Goal: Obtain resource: Download file/media

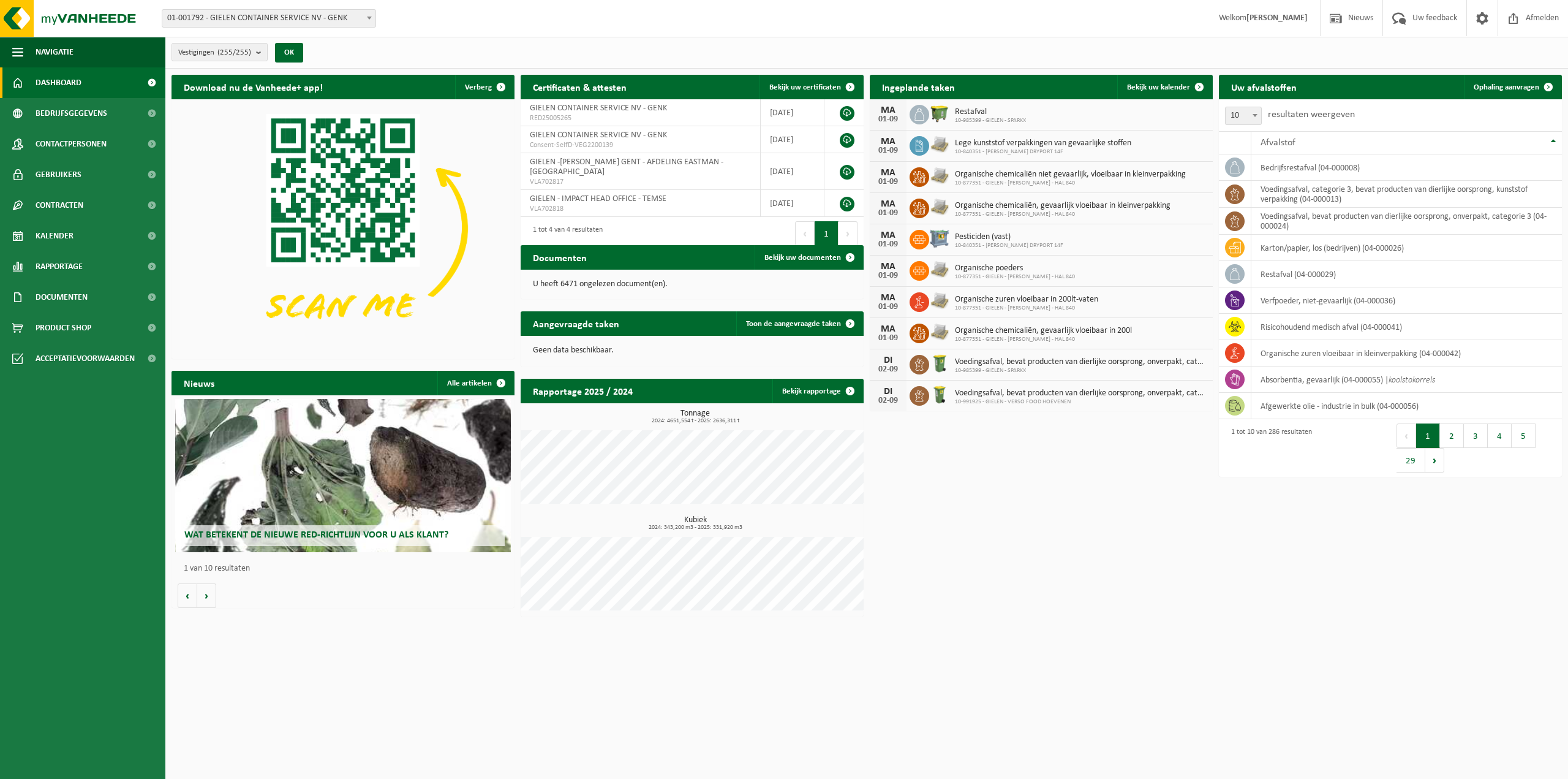
click at [278, 17] on span "01-001792 - GIELEN CONTAINER SERVICE NV - GENK" at bounding box center [268, 18] width 213 height 17
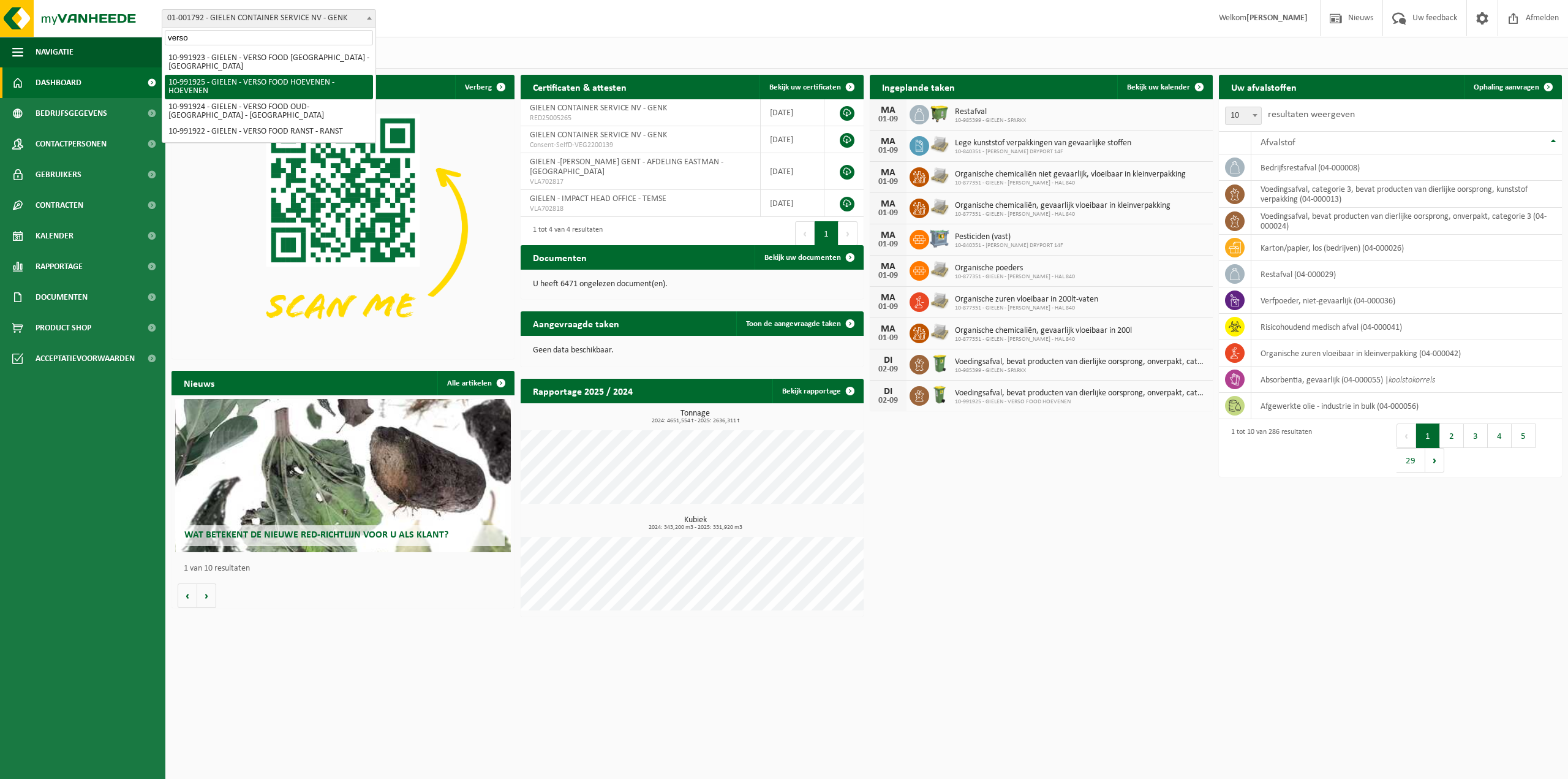
type input "verso"
select select "170008"
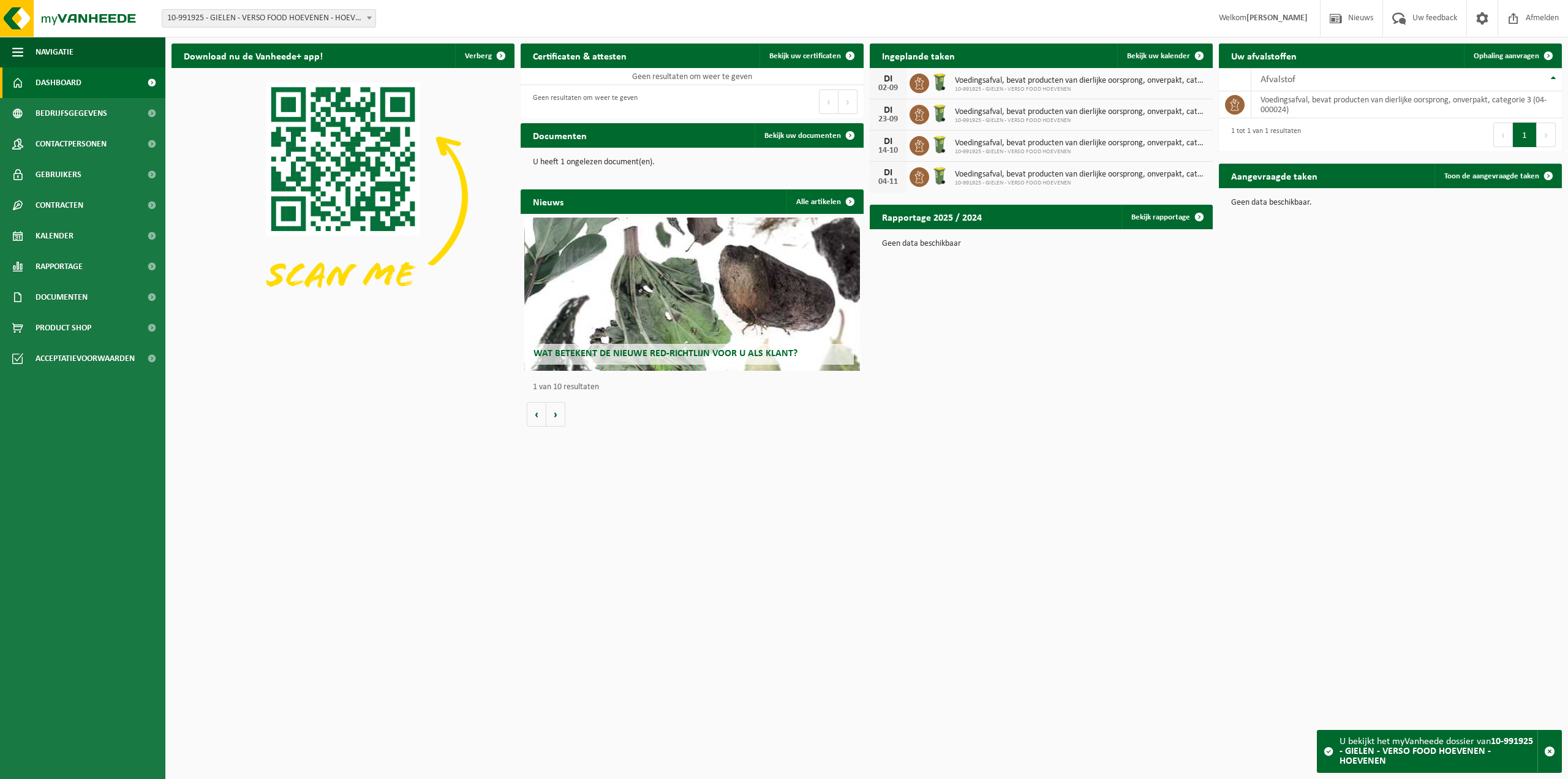
click at [287, 21] on span "10-991925 - GIELEN - VERSO FOOD HOEVENEN - HOEVENEN" at bounding box center [268, 18] width 213 height 17
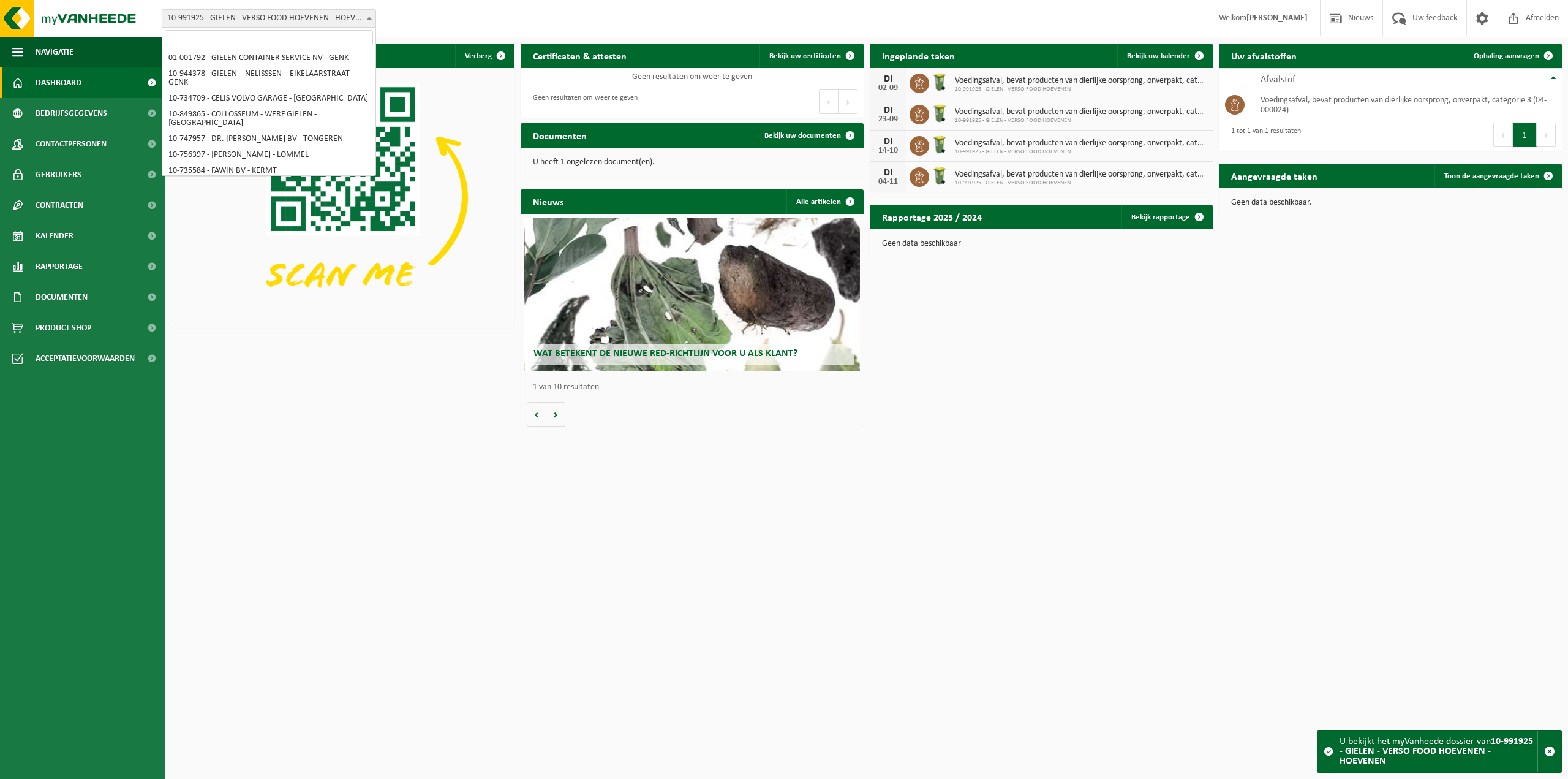
scroll to position [3945, 0]
select select "170007"
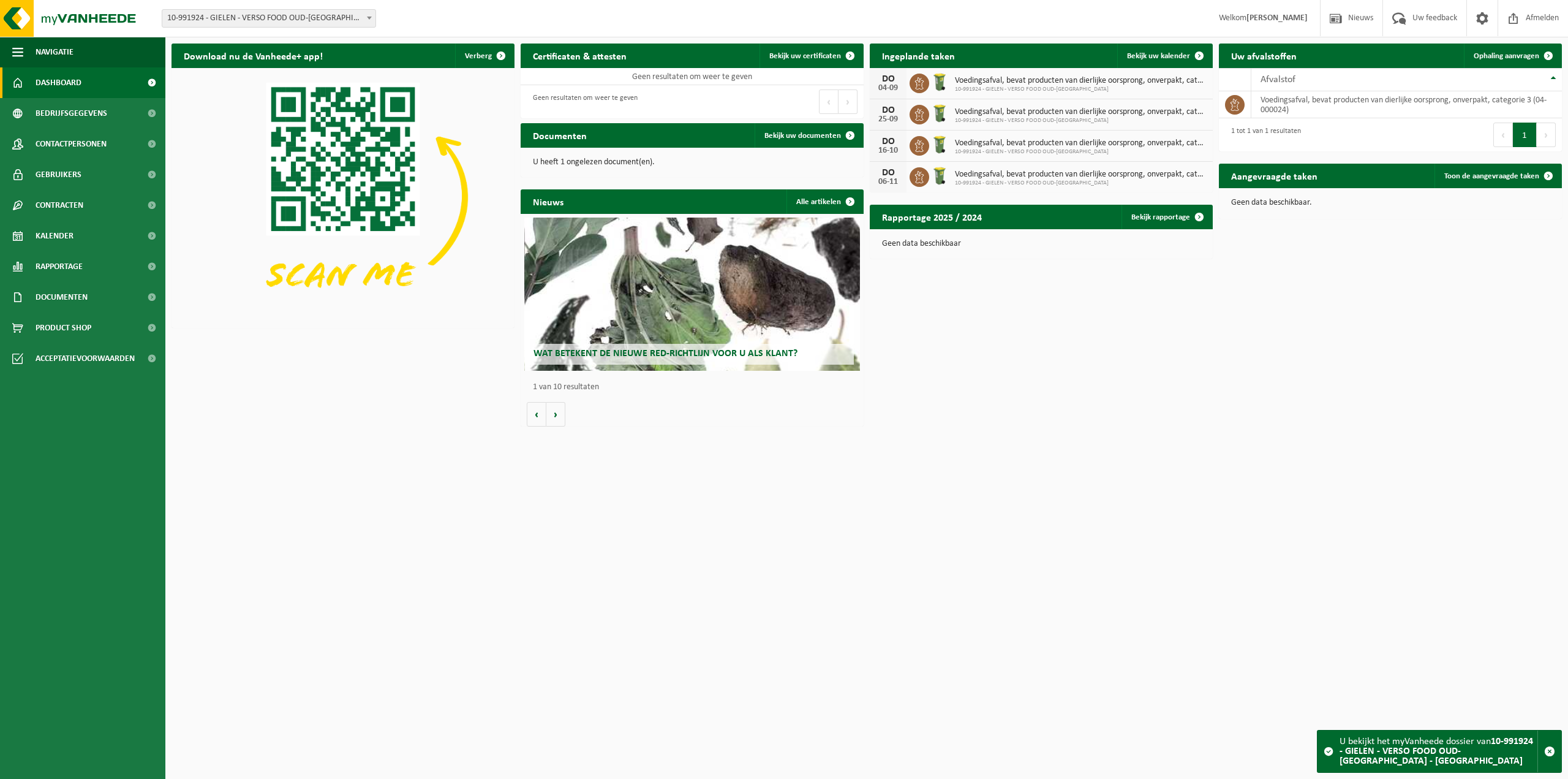
click at [268, 14] on span "10-991924 - GIELEN - VERSO FOOD OUD-[GEOGRAPHIC_DATA] - [GEOGRAPHIC_DATA]" at bounding box center [268, 18] width 213 height 17
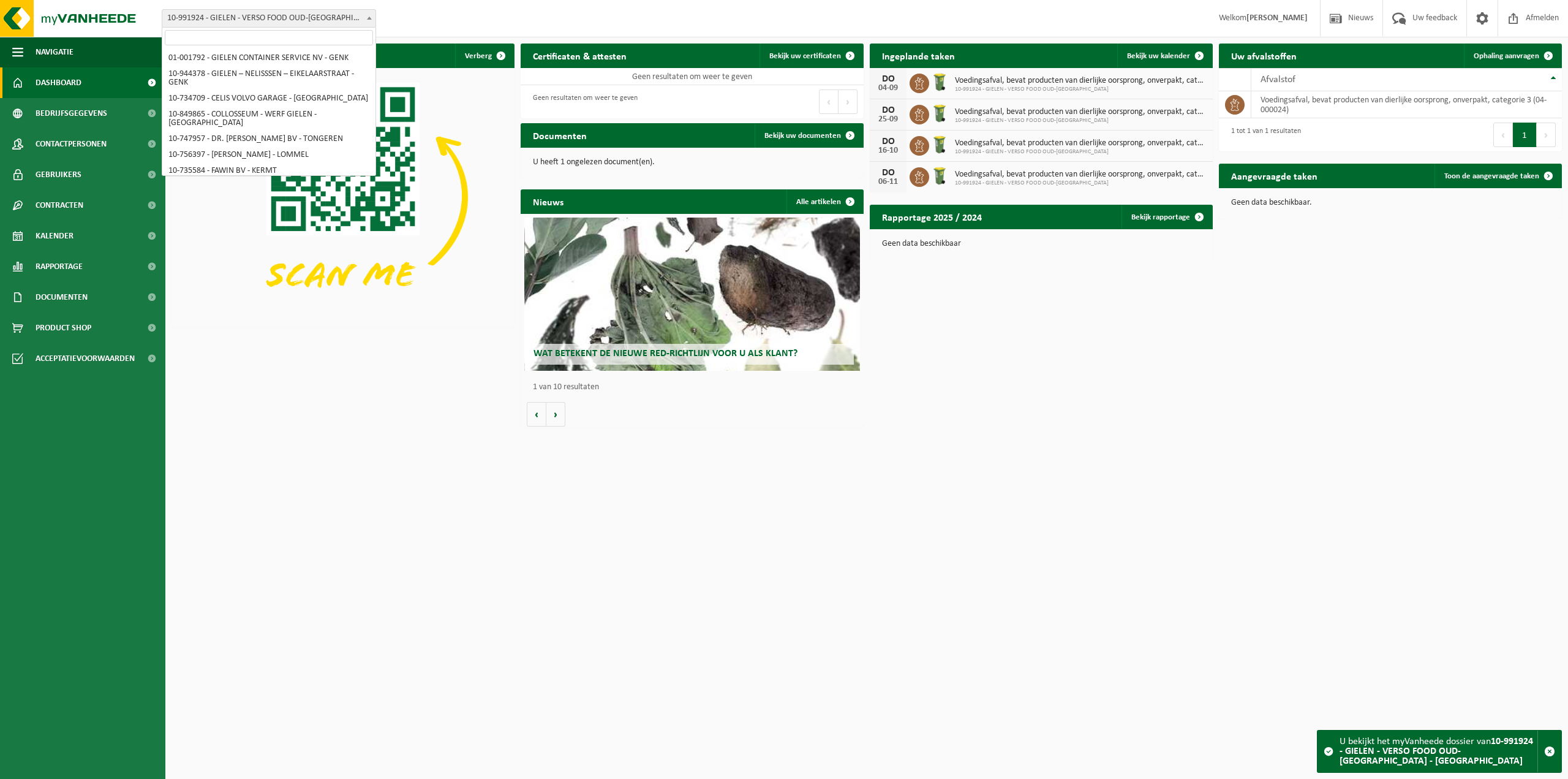
scroll to position [3970, 0]
select select "170006"
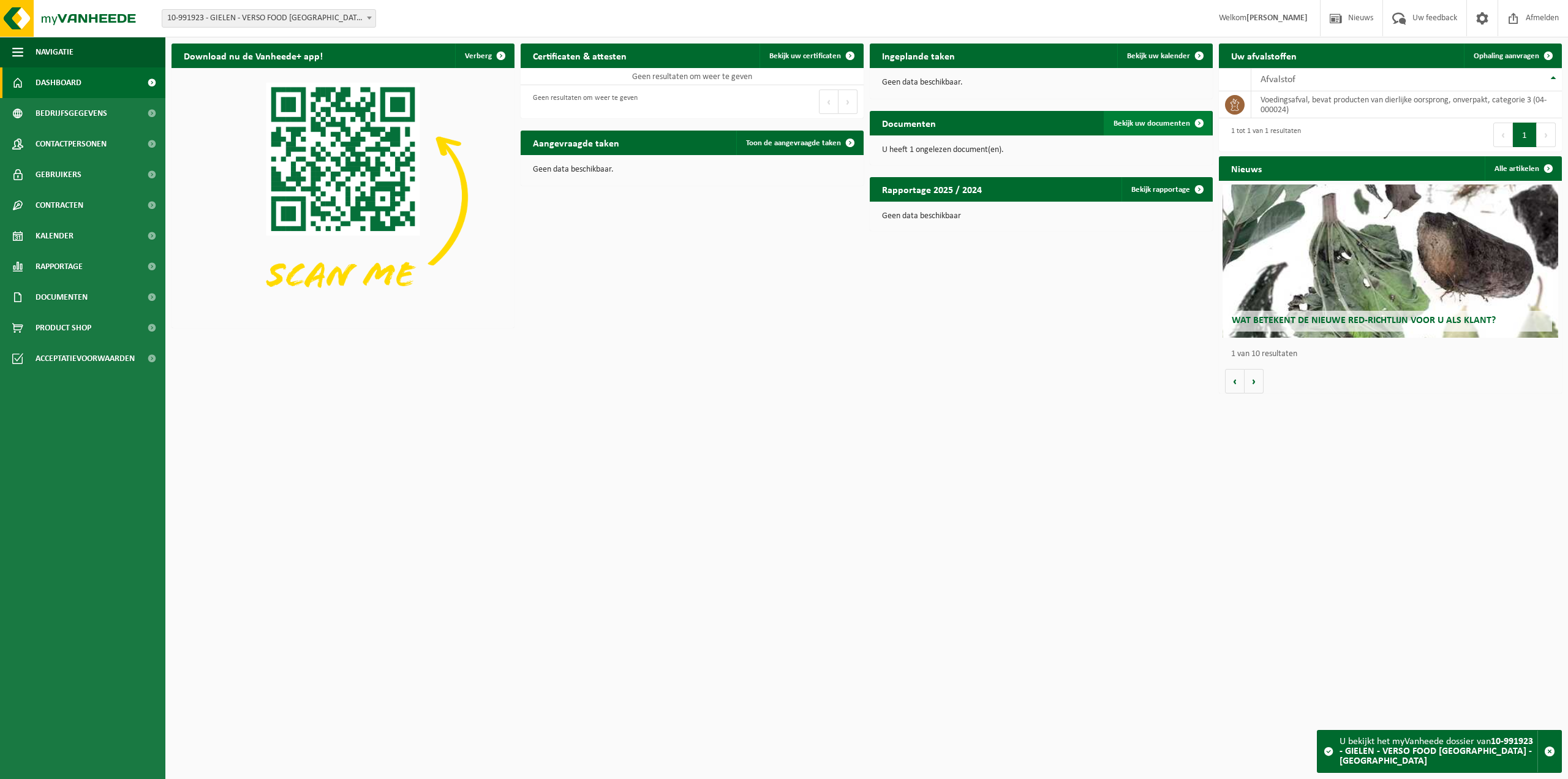
click at [1159, 124] on span "Bekijk uw documenten" at bounding box center [1151, 123] width 77 height 8
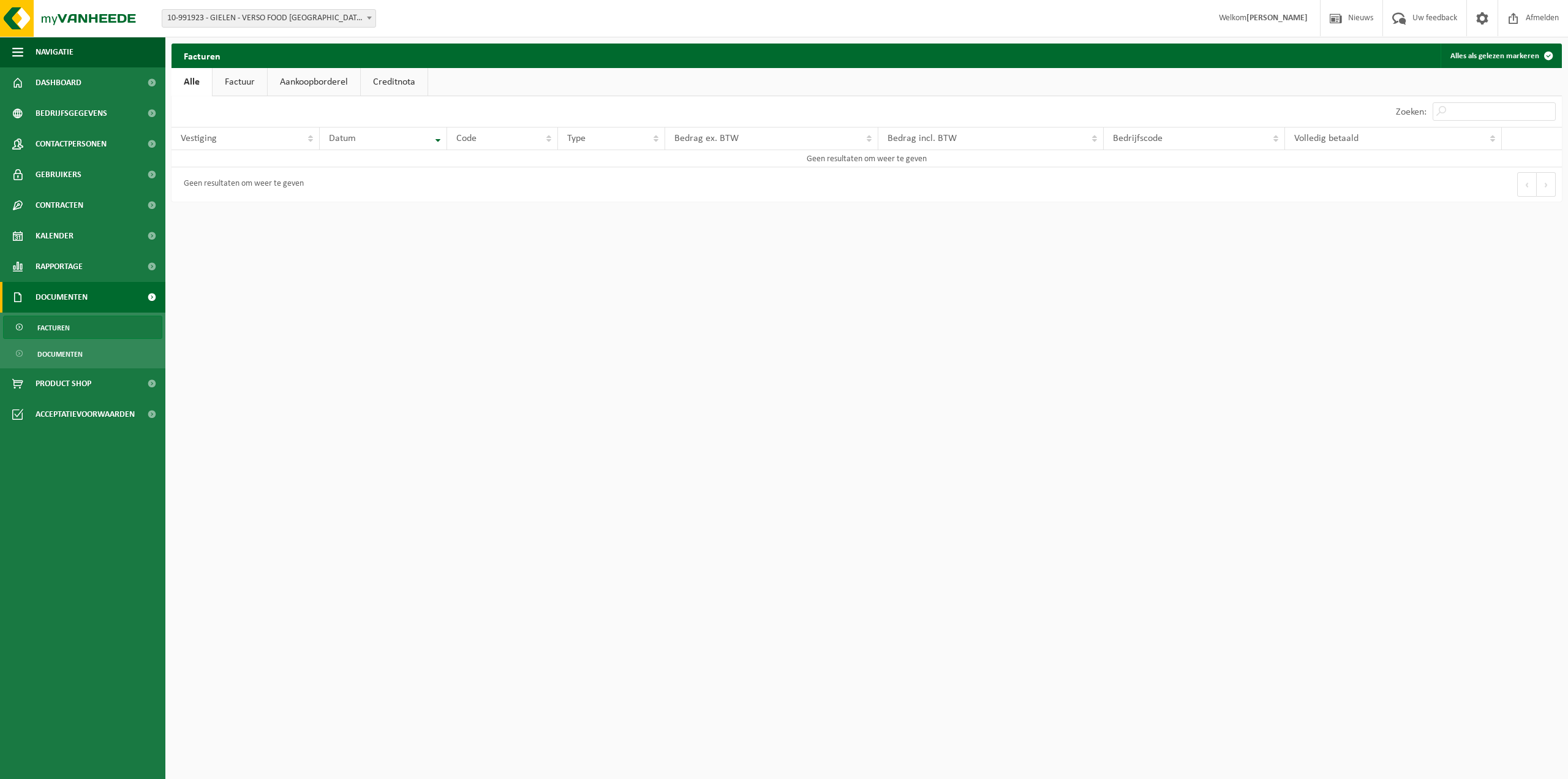
click at [250, 84] on link "Factuur" at bounding box center [239, 82] width 54 height 29
click at [316, 81] on link "Aankoopborderel" at bounding box center [315, 82] width 92 height 29
click at [397, 80] on link "Creditnota" at bounding box center [399, 82] width 67 height 29
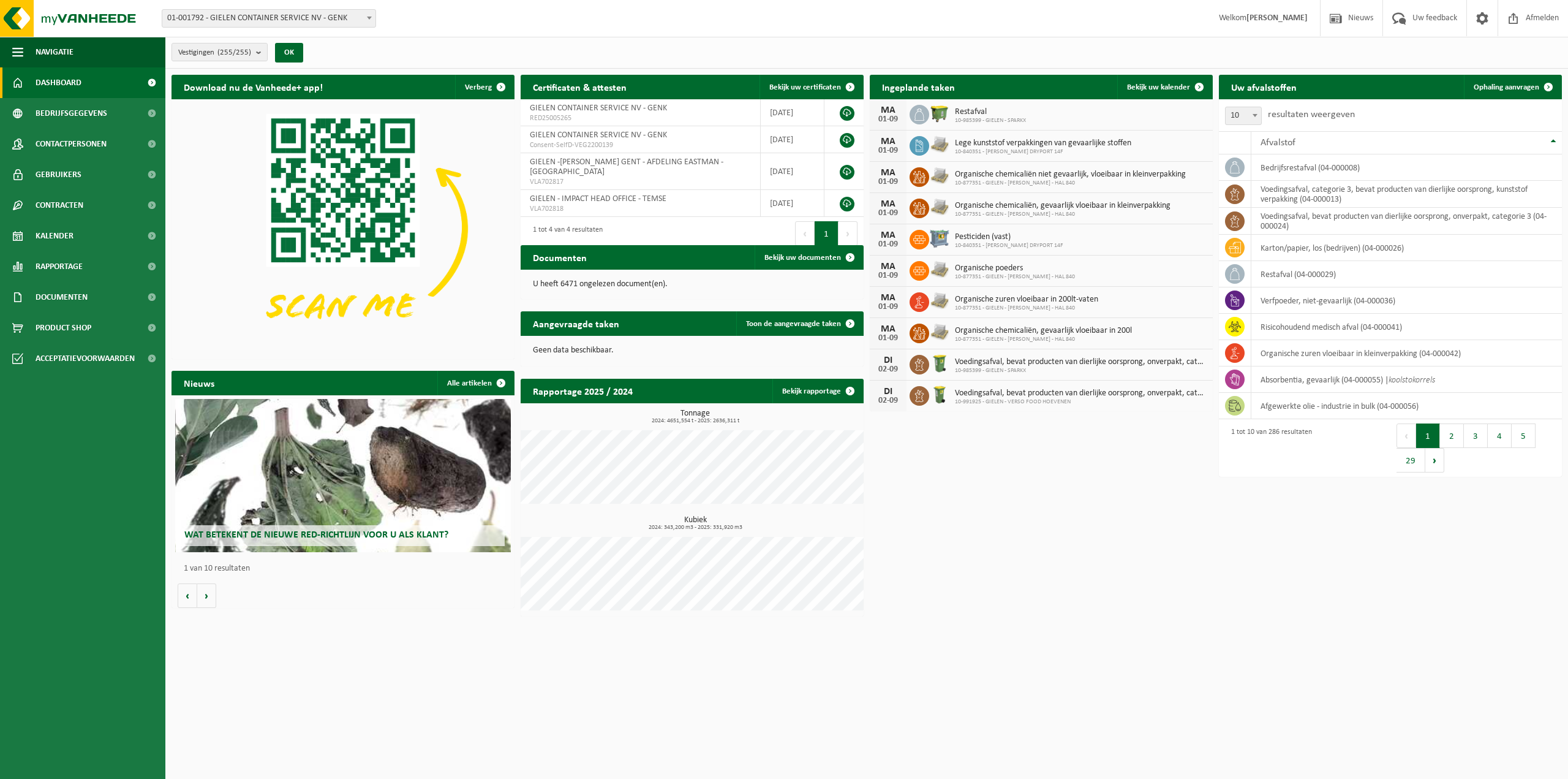
click at [330, 17] on span "01-001792 - GIELEN CONTAINER SERVICE NV - GENK" at bounding box center [268, 18] width 213 height 17
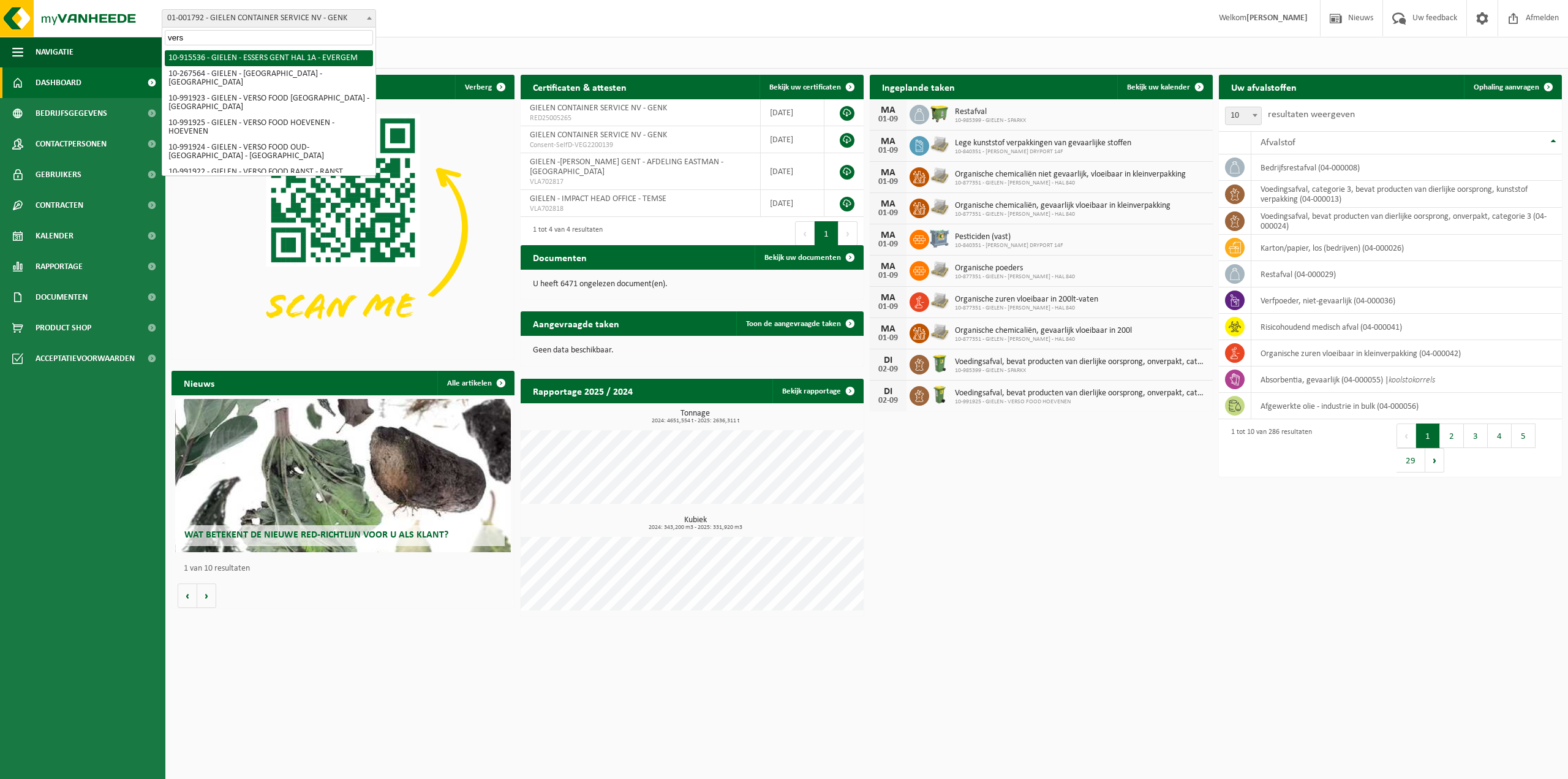
type input "verso"
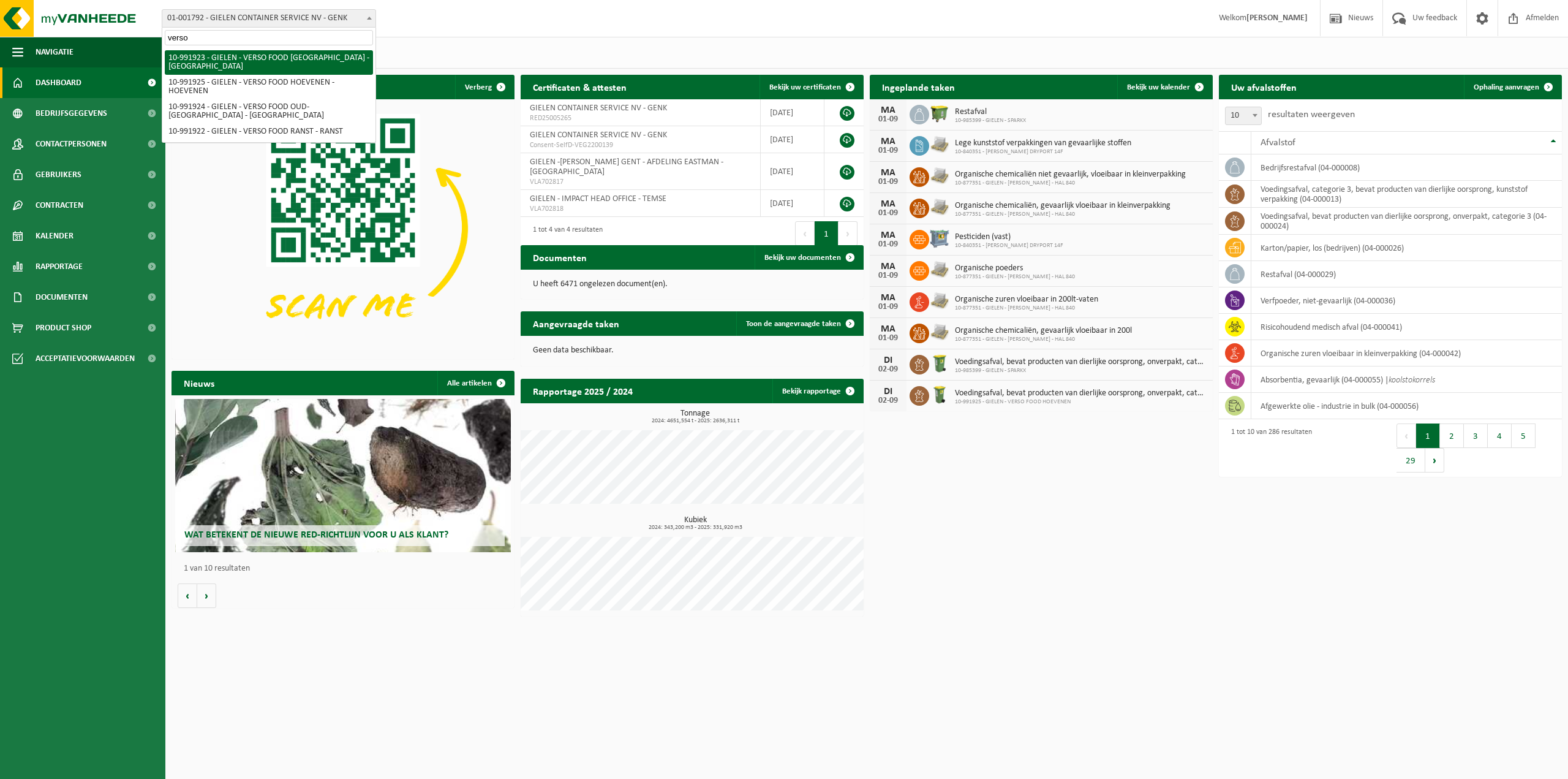
select select "170006"
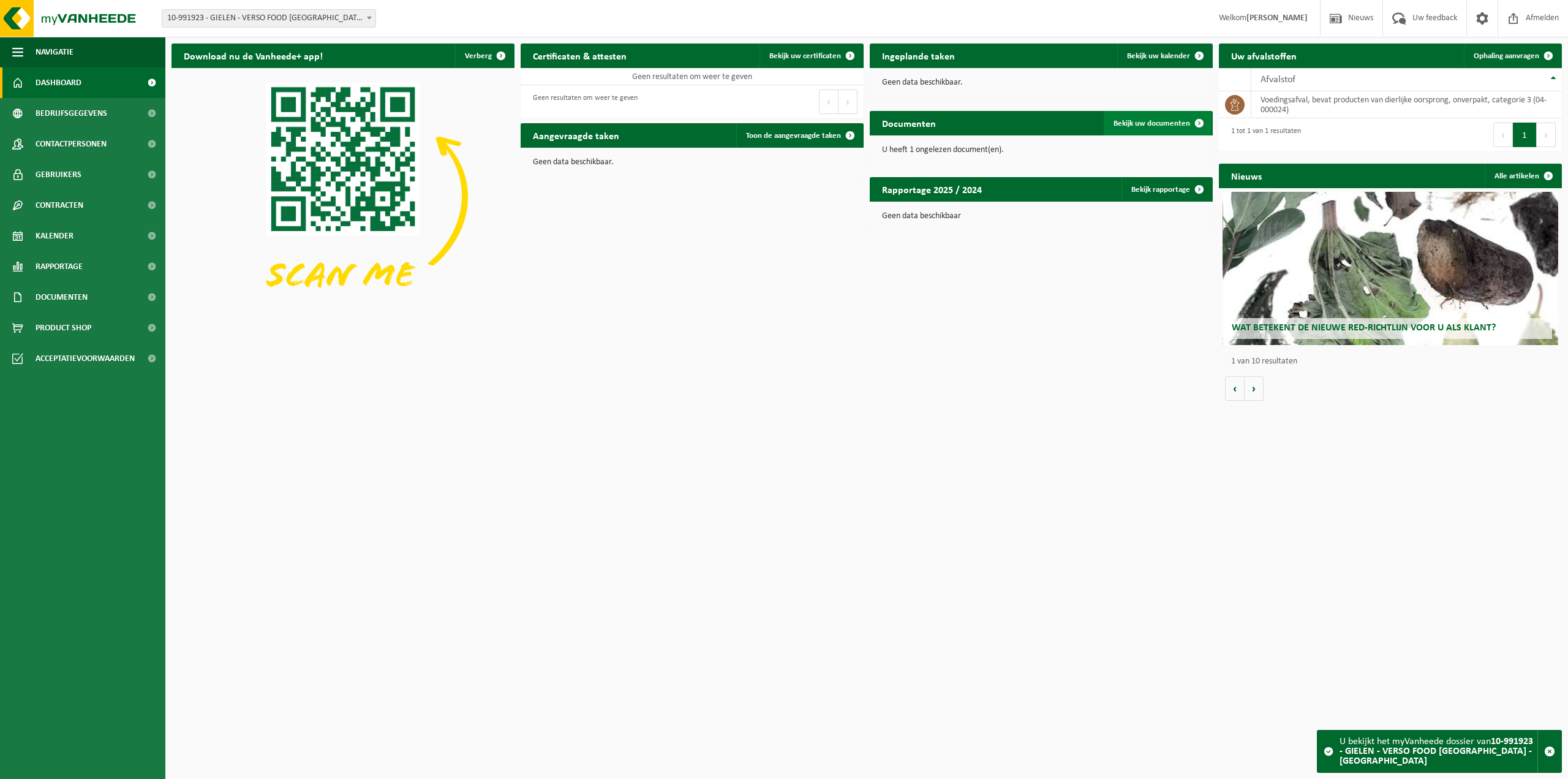
click at [1176, 119] on span "Bekijk uw documenten" at bounding box center [1151, 123] width 77 height 8
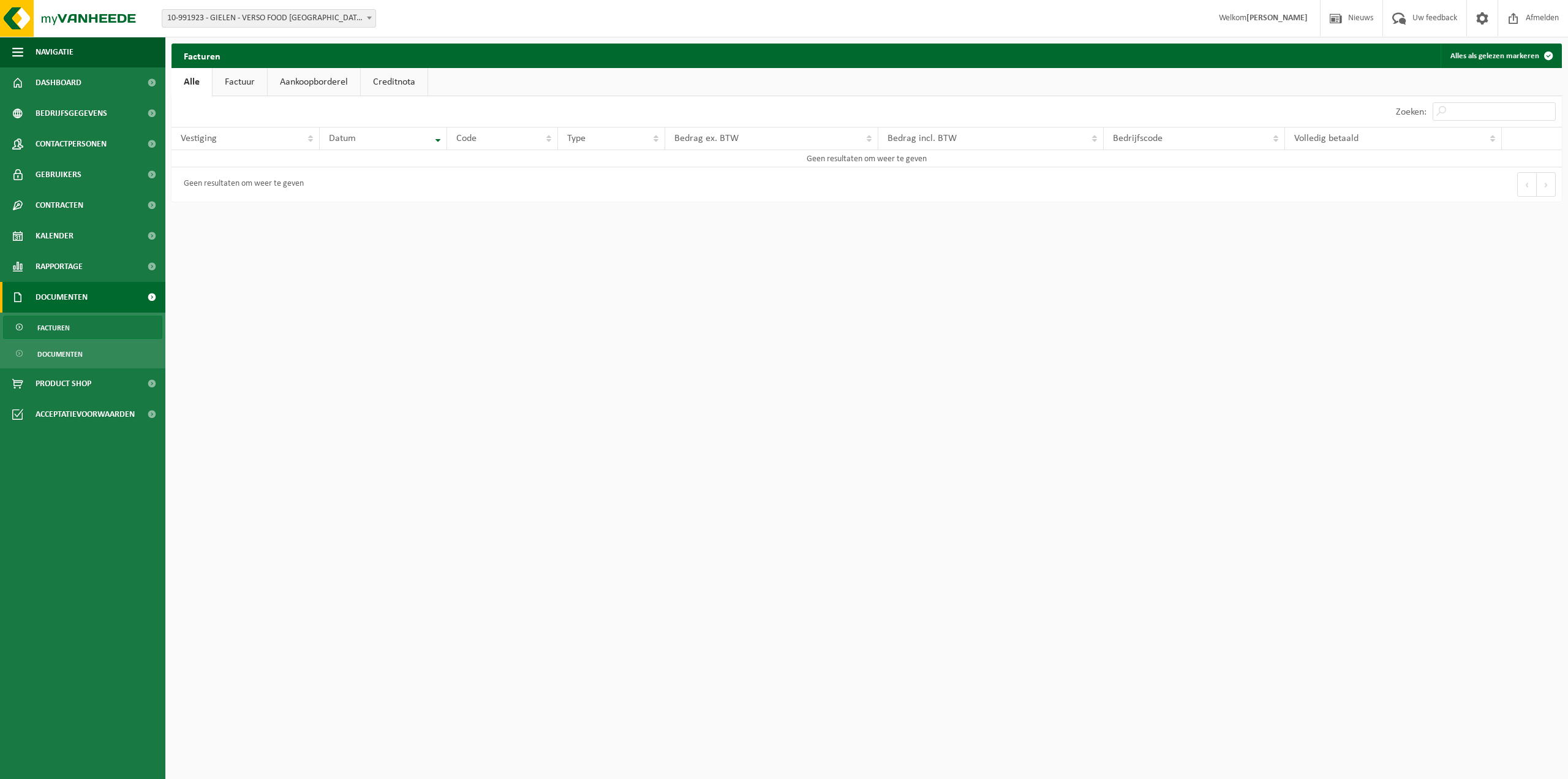
click at [265, 80] on link "Factuur" at bounding box center [239, 82] width 54 height 29
click at [335, 83] on link "Aankoopborderel" at bounding box center [315, 82] width 92 height 29
click at [396, 83] on link "Creditnota" at bounding box center [399, 82] width 67 height 29
click at [58, 353] on span "Documenten" at bounding box center [60, 354] width 45 height 24
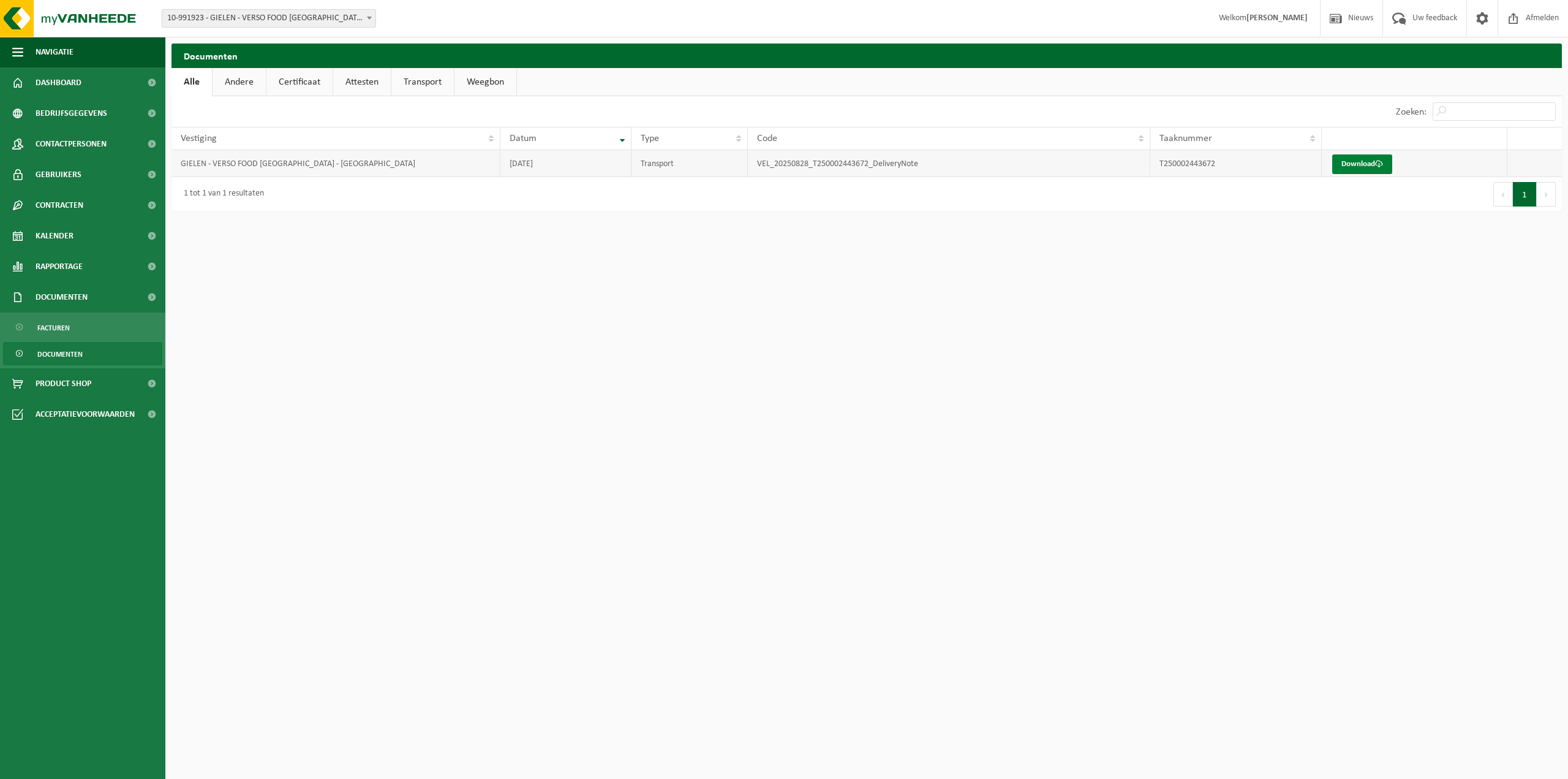
click at [1364, 165] on link "Download" at bounding box center [1362, 164] width 60 height 20
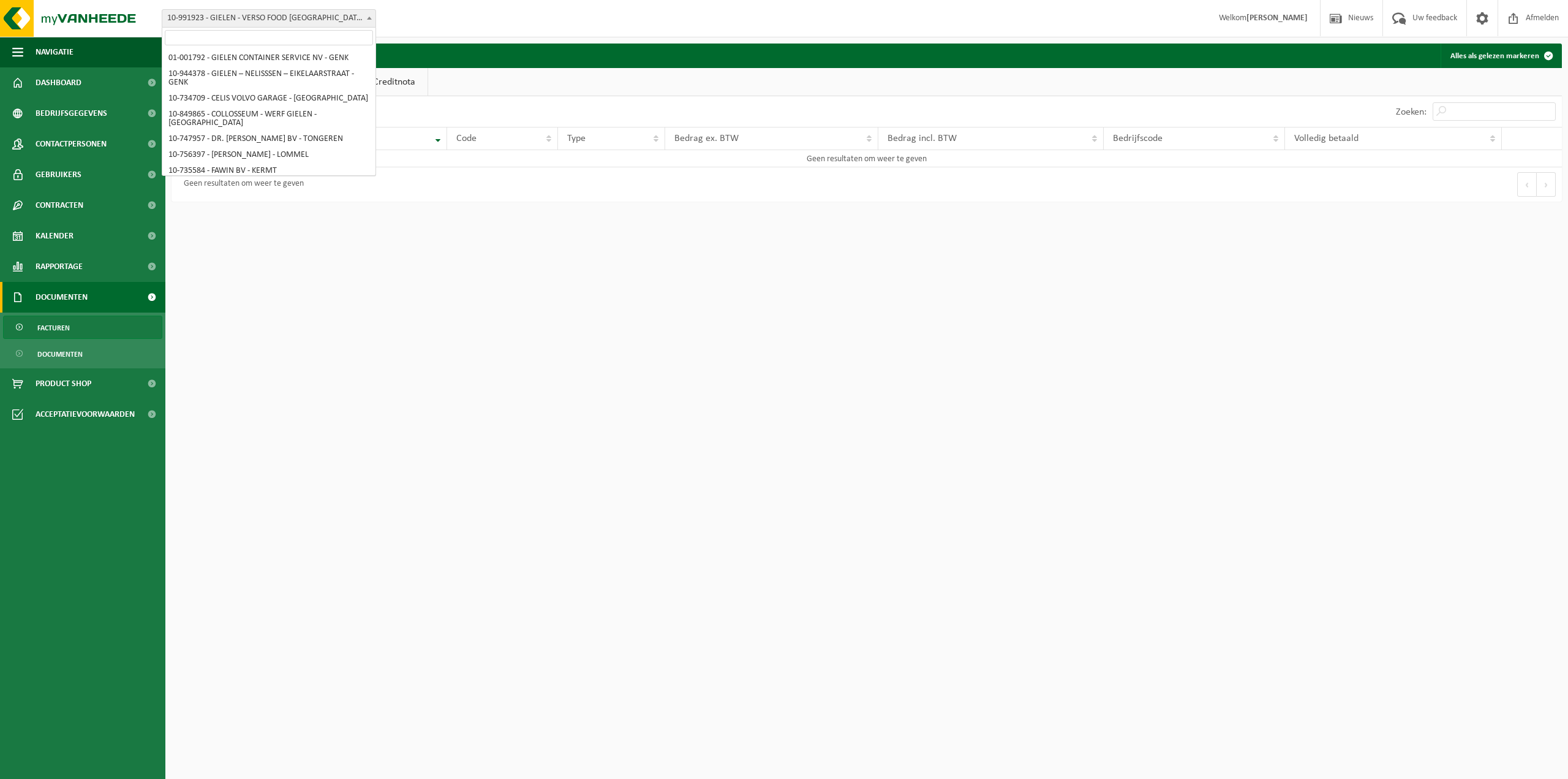
click at [295, 21] on span "10-991923 - GIELEN - VERSO FOOD [GEOGRAPHIC_DATA] - [GEOGRAPHIC_DATA]" at bounding box center [268, 18] width 213 height 17
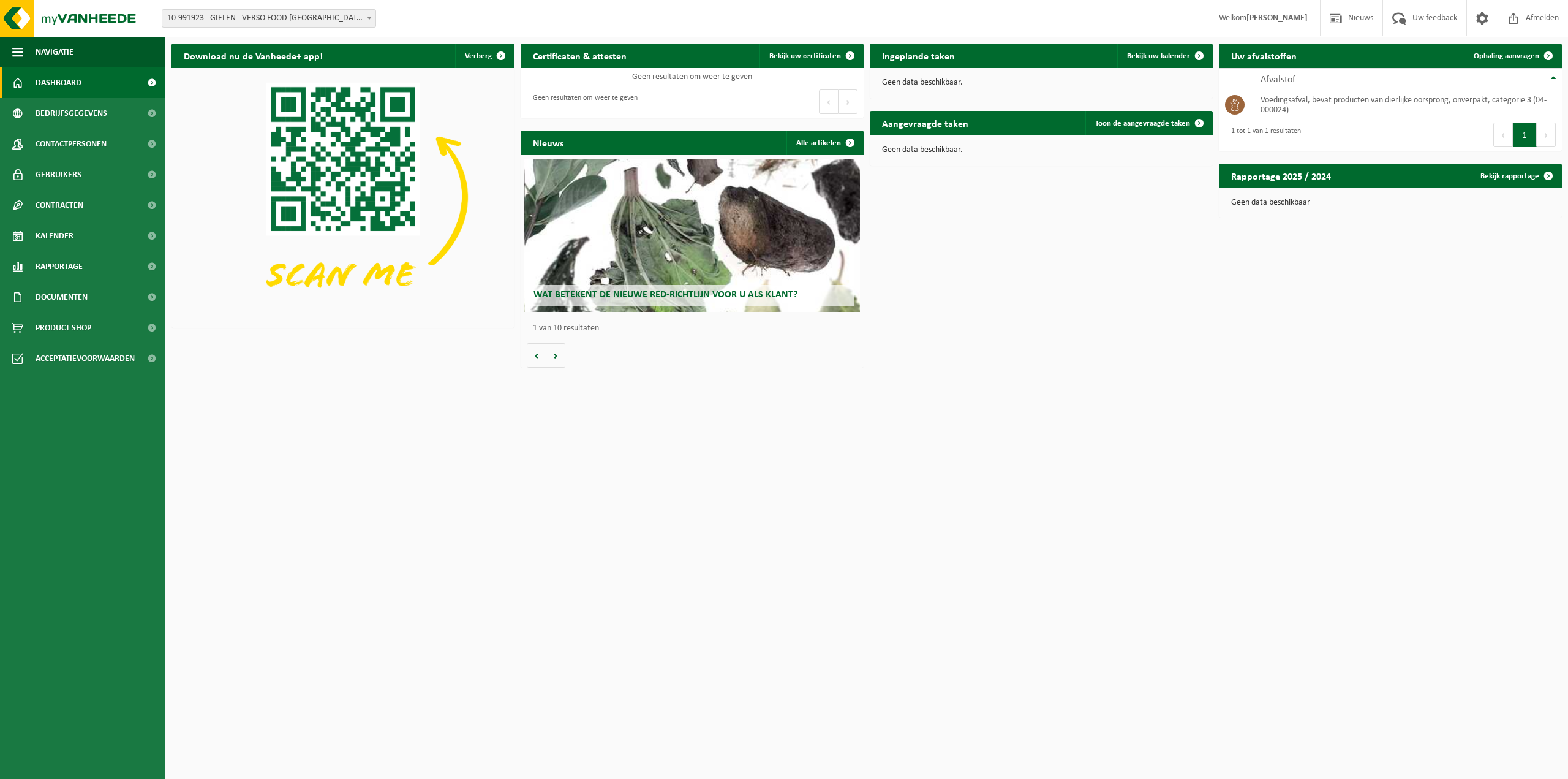
click at [259, 19] on span "10-991923 - GIELEN - VERSO FOOD [GEOGRAPHIC_DATA] - [GEOGRAPHIC_DATA]" at bounding box center [268, 18] width 213 height 17
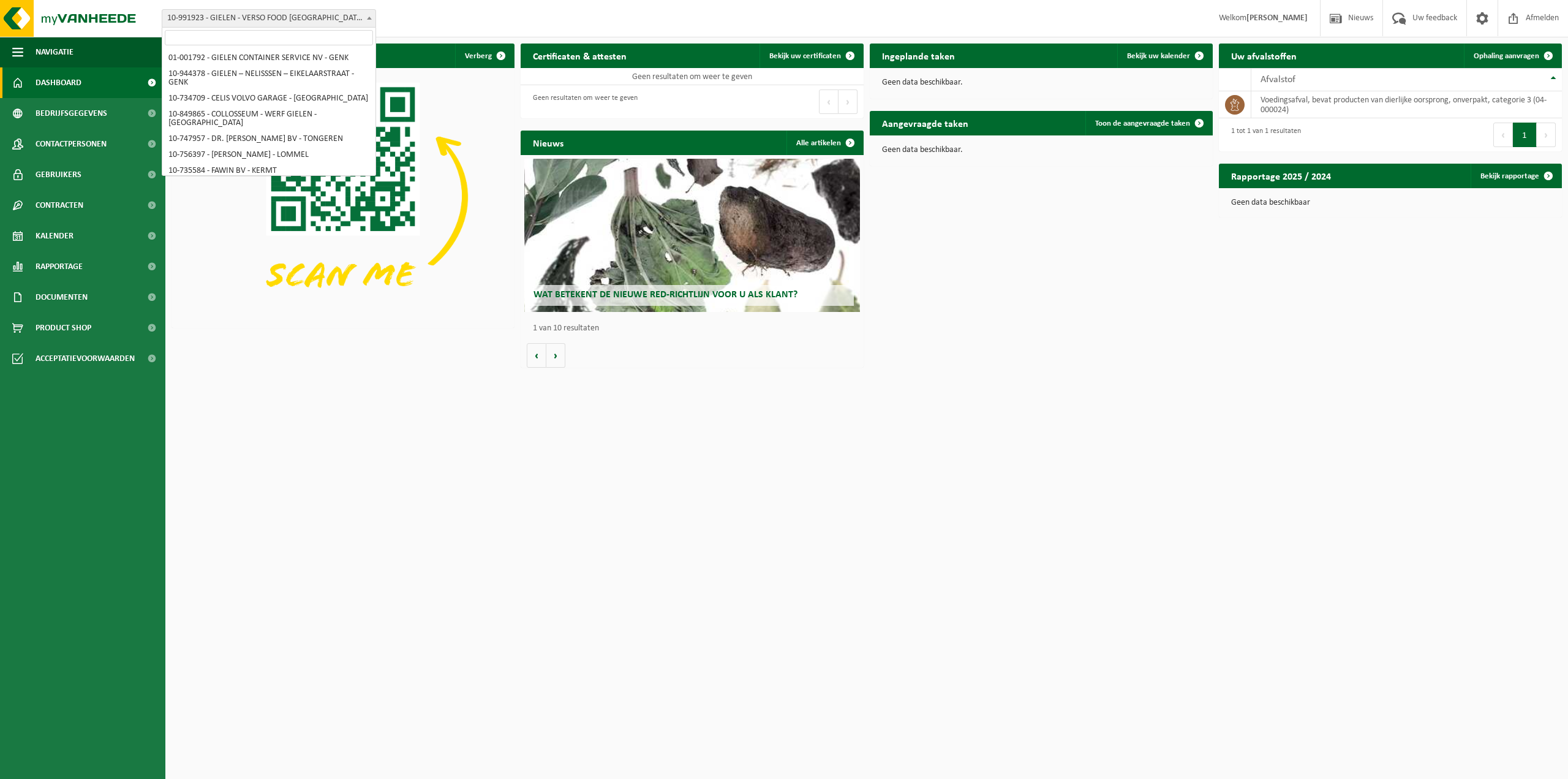
scroll to position [3947, 0]
select select "170008"
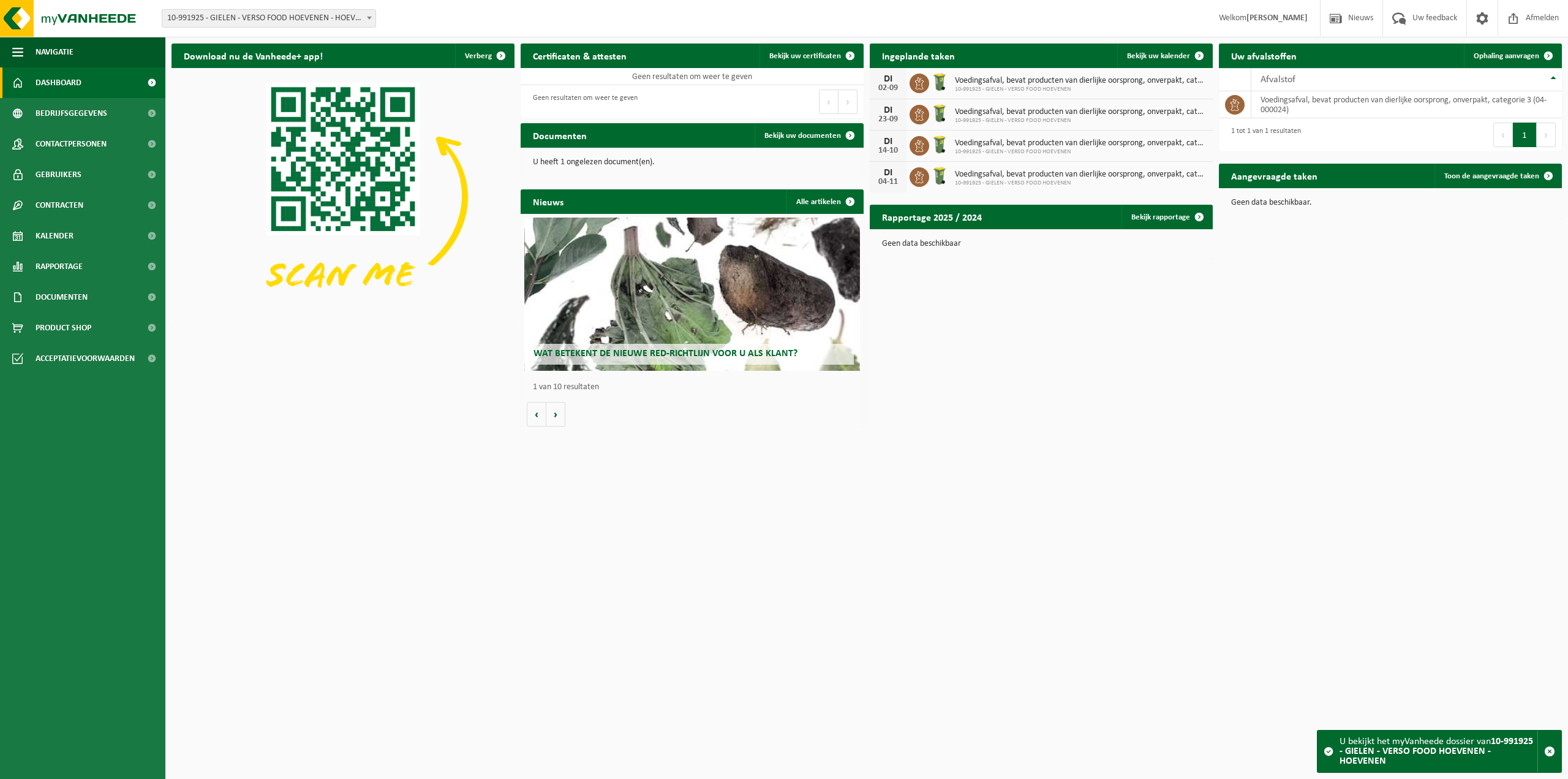
click at [1238, 500] on html "Vestiging: 01-001792 - GIELEN CONTAINER SERVICE NV - GENK 10-944378 - GIELEN – …" at bounding box center [784, 390] width 1568 height 779
click at [347, 15] on span "10-991925 - GIELEN - VERSO FOOD HOEVENEN - HOEVENEN" at bounding box center [268, 18] width 213 height 17
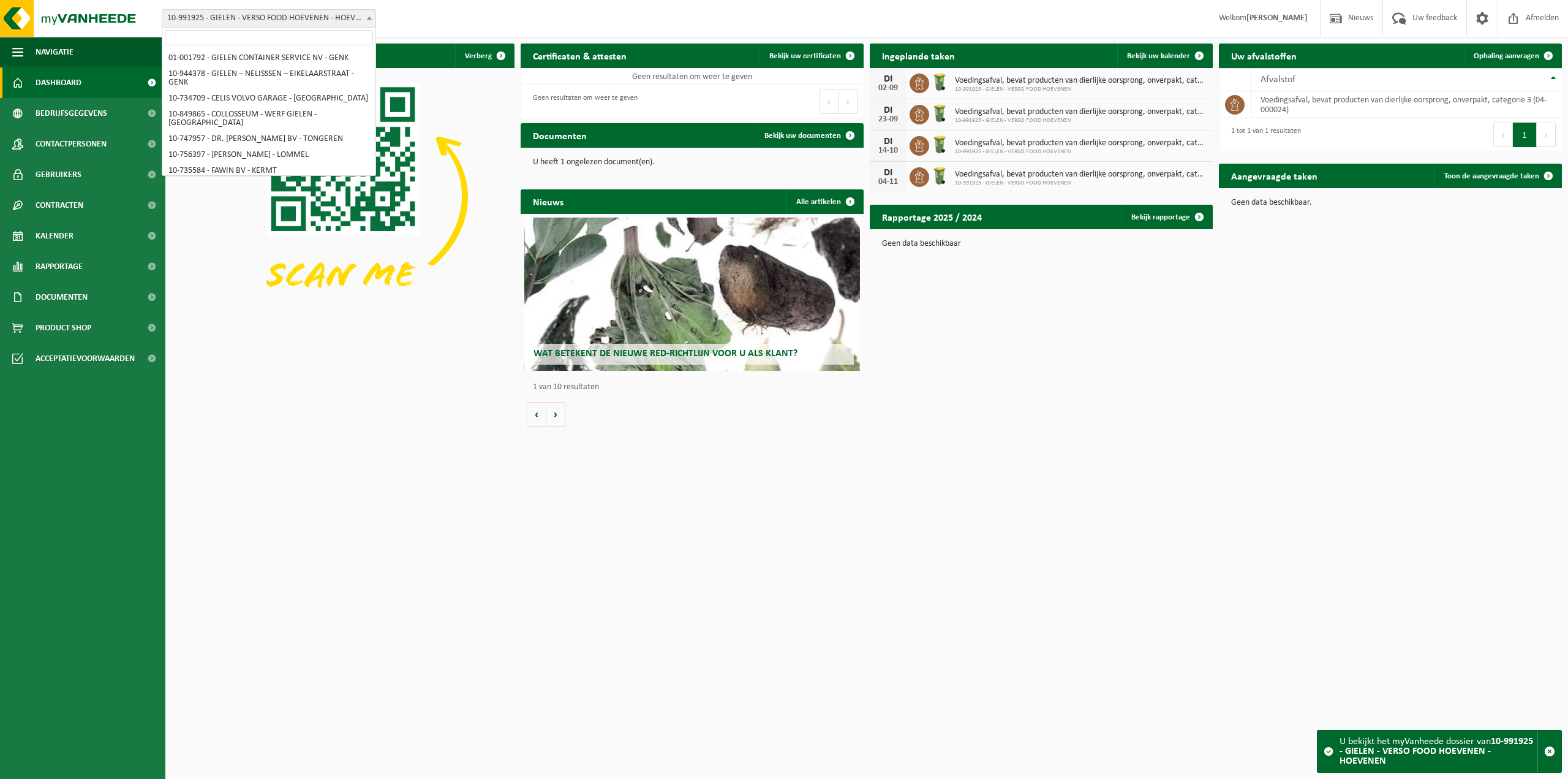
scroll to position [3945, 0]
select select "170007"
click at [238, 24] on span "10-991924 - GIELEN - VERSO FOOD OUD-[GEOGRAPHIC_DATA] - [GEOGRAPHIC_DATA]" at bounding box center [268, 18] width 213 height 17
select select "170006"
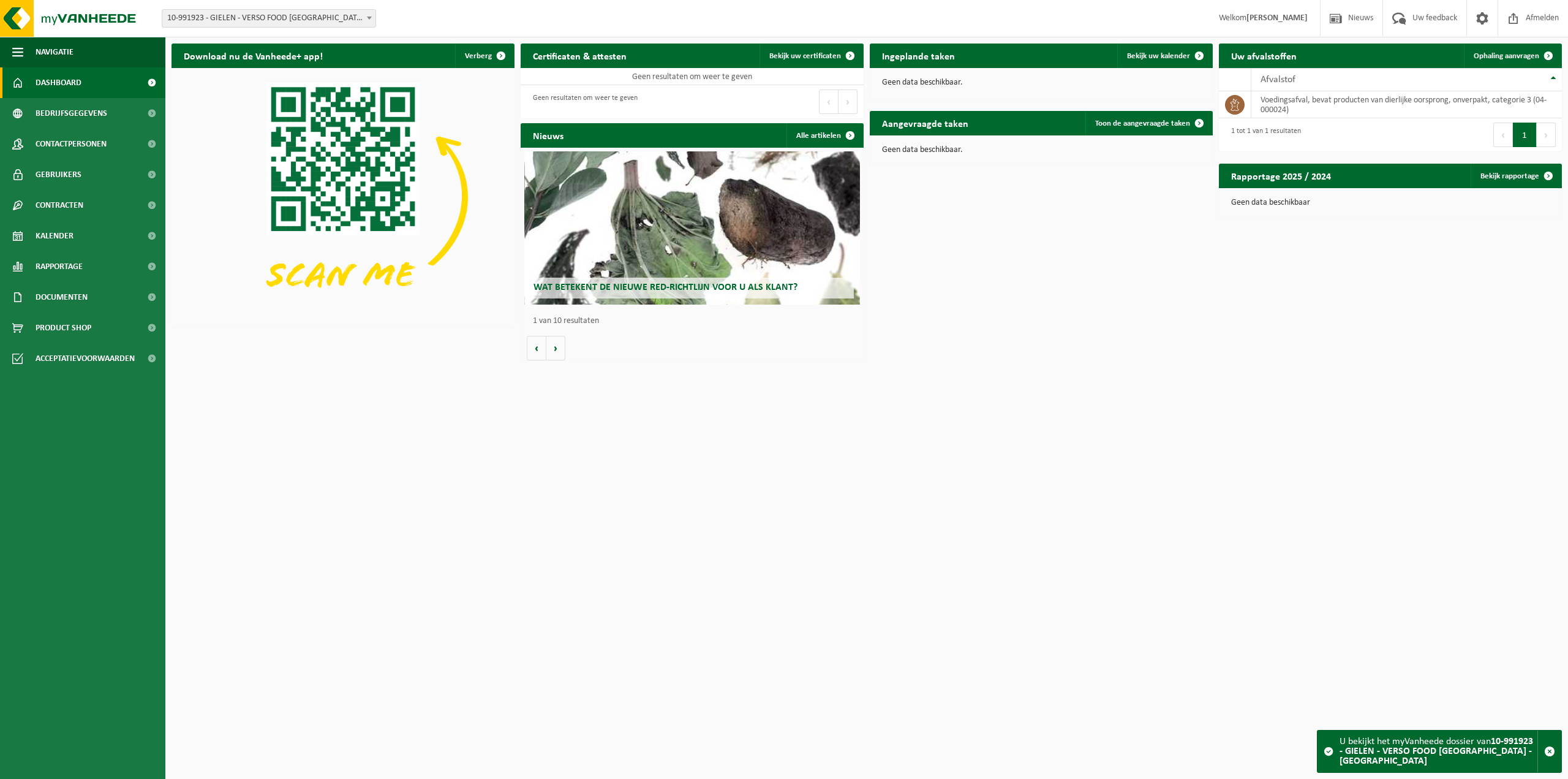
click at [300, 21] on span "10-991923 - GIELEN - VERSO FOOD [GEOGRAPHIC_DATA] - [GEOGRAPHIC_DATA]" at bounding box center [268, 18] width 213 height 17
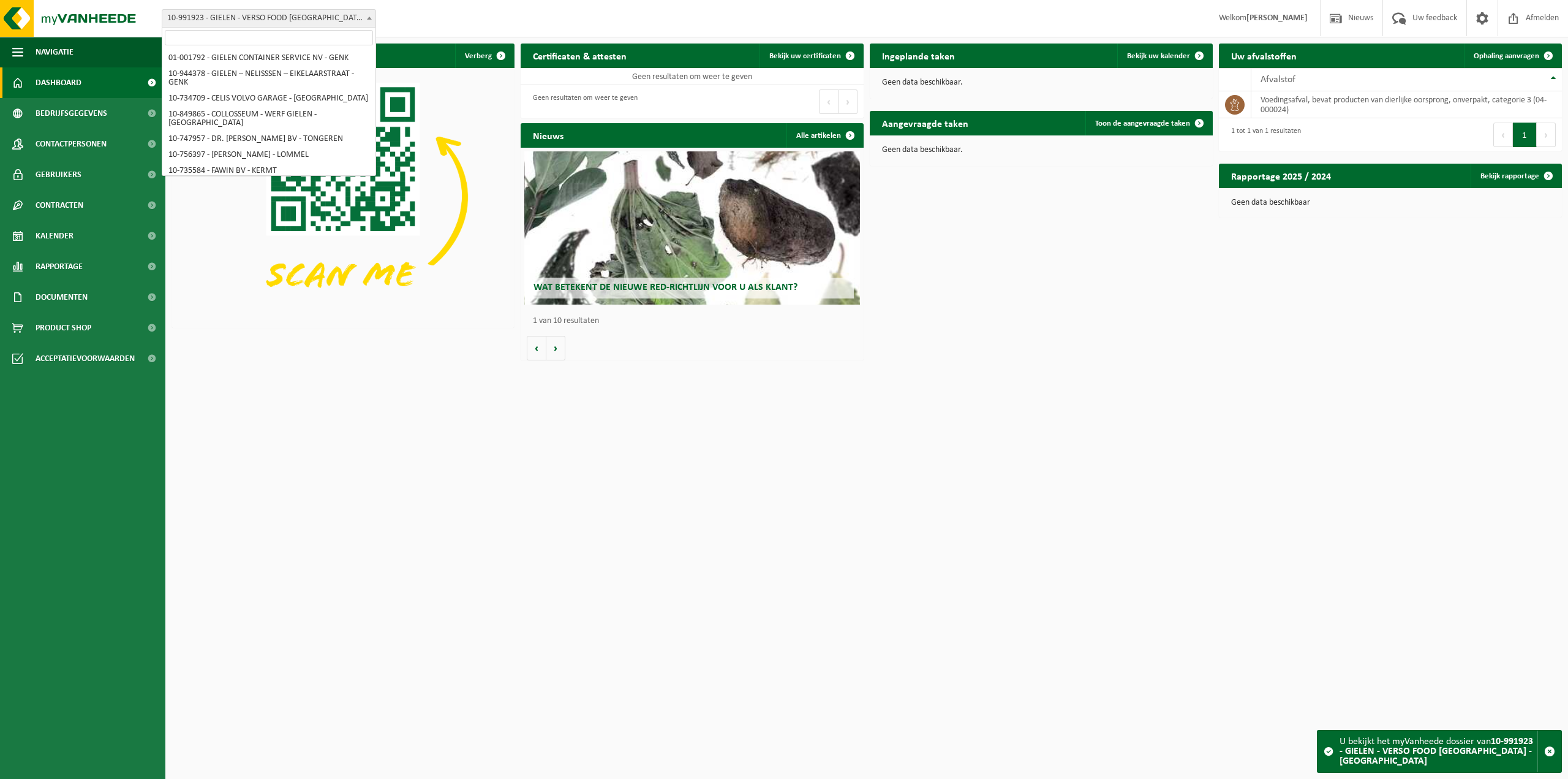
scroll to position [3947, 0]
select select "170005"
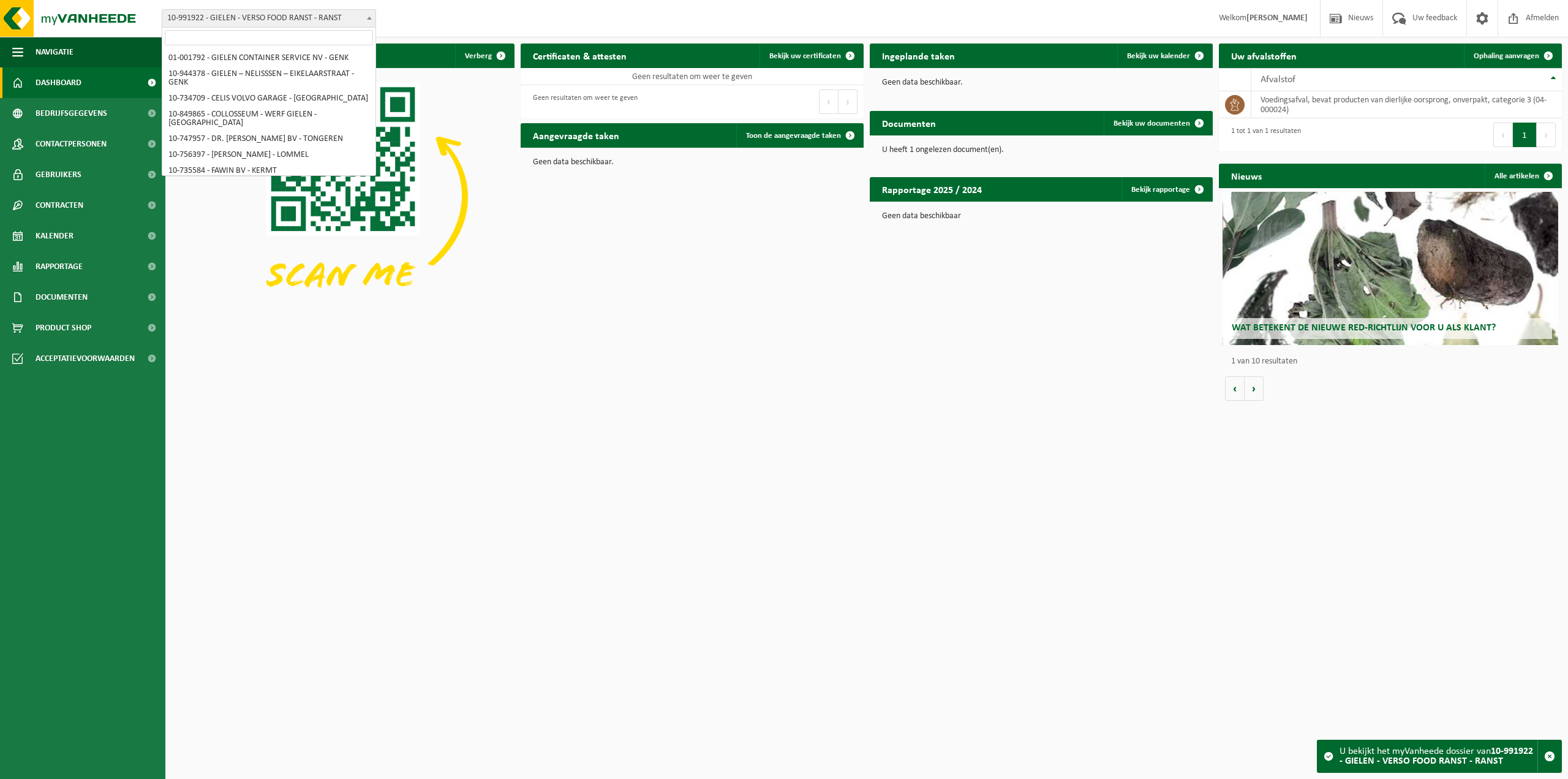
click at [262, 19] on span "10-991922 - GIELEN - VERSO FOOD RANST - RANST" at bounding box center [268, 18] width 213 height 17
select select "170006"
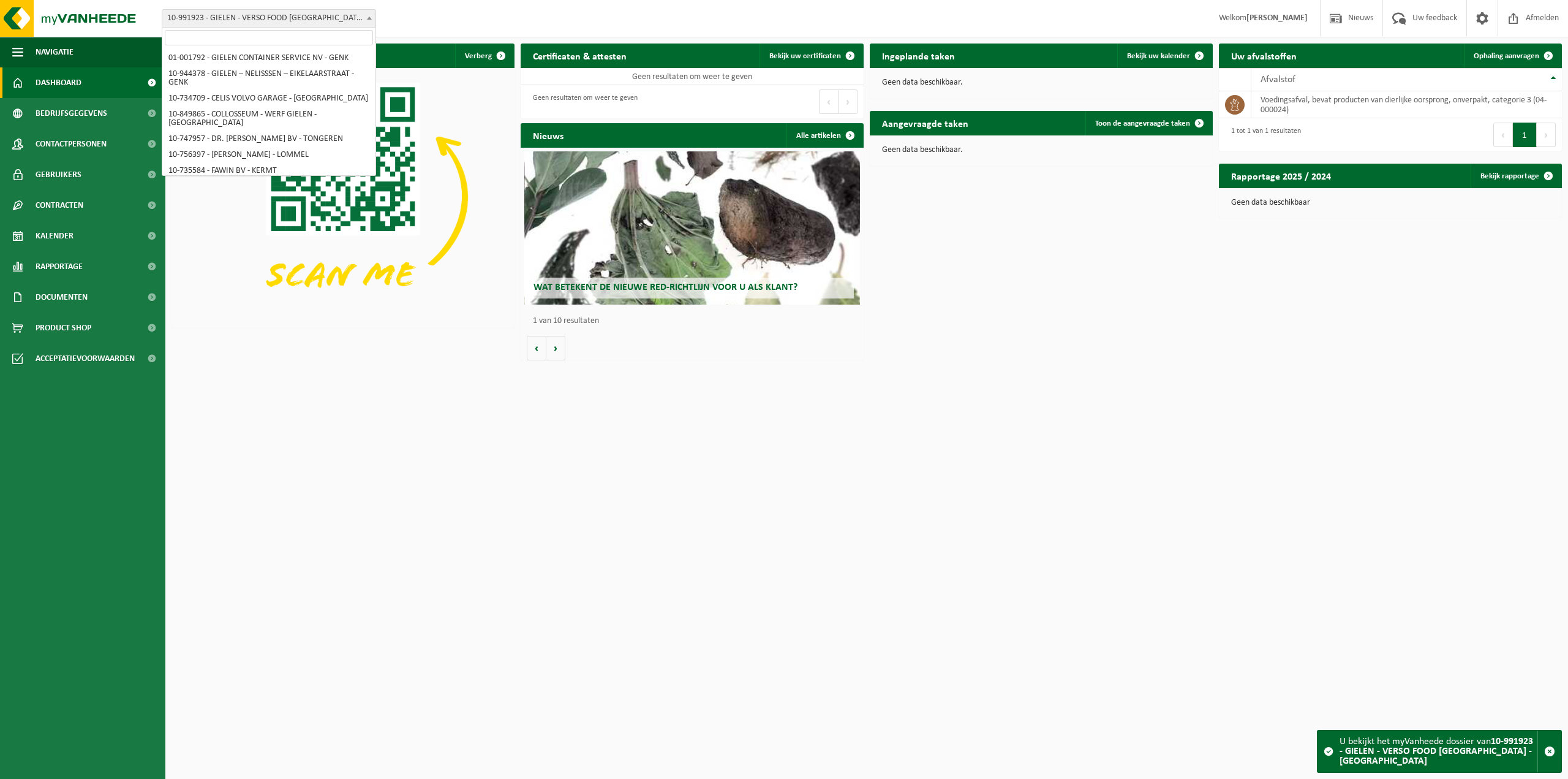
click at [332, 17] on span "10-991923 - GIELEN - VERSO FOOD [GEOGRAPHIC_DATA] - [GEOGRAPHIC_DATA]" at bounding box center [268, 18] width 213 height 17
select select "170008"
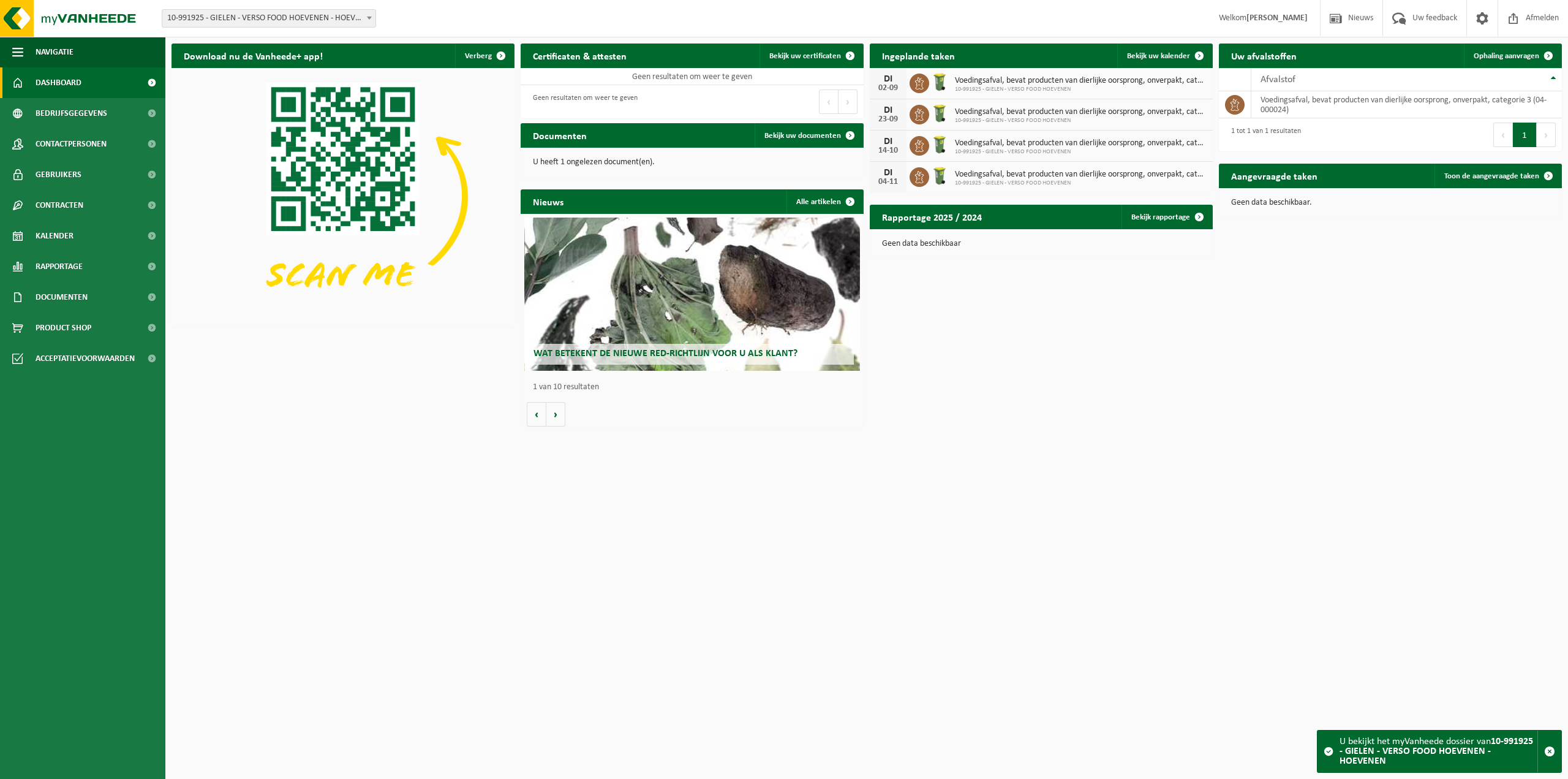
click at [275, 19] on span "10-991925 - GIELEN - VERSO FOOD HOEVENEN - HOEVENEN" at bounding box center [268, 18] width 213 height 17
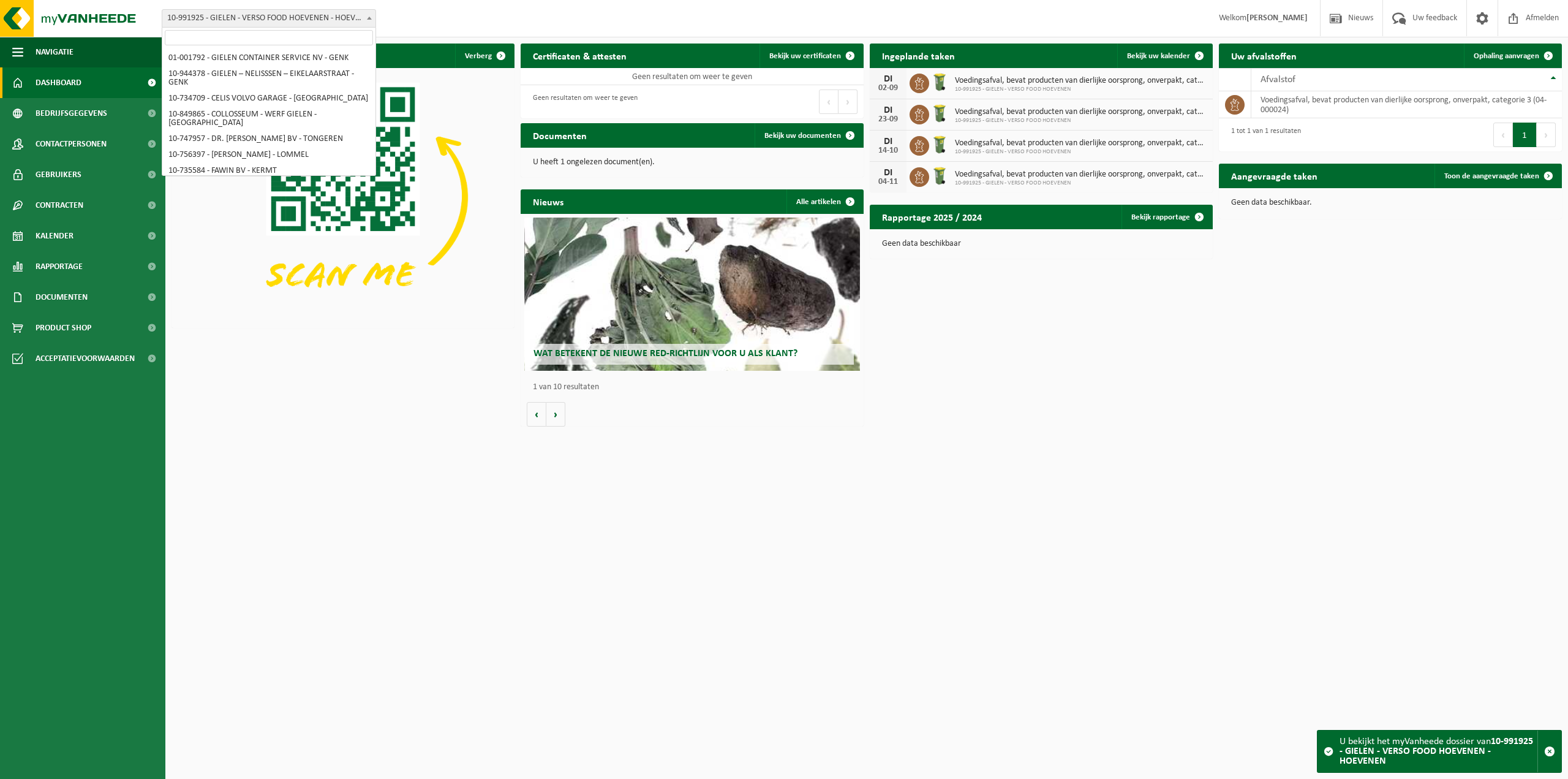
scroll to position [3945, 0]
select select "170007"
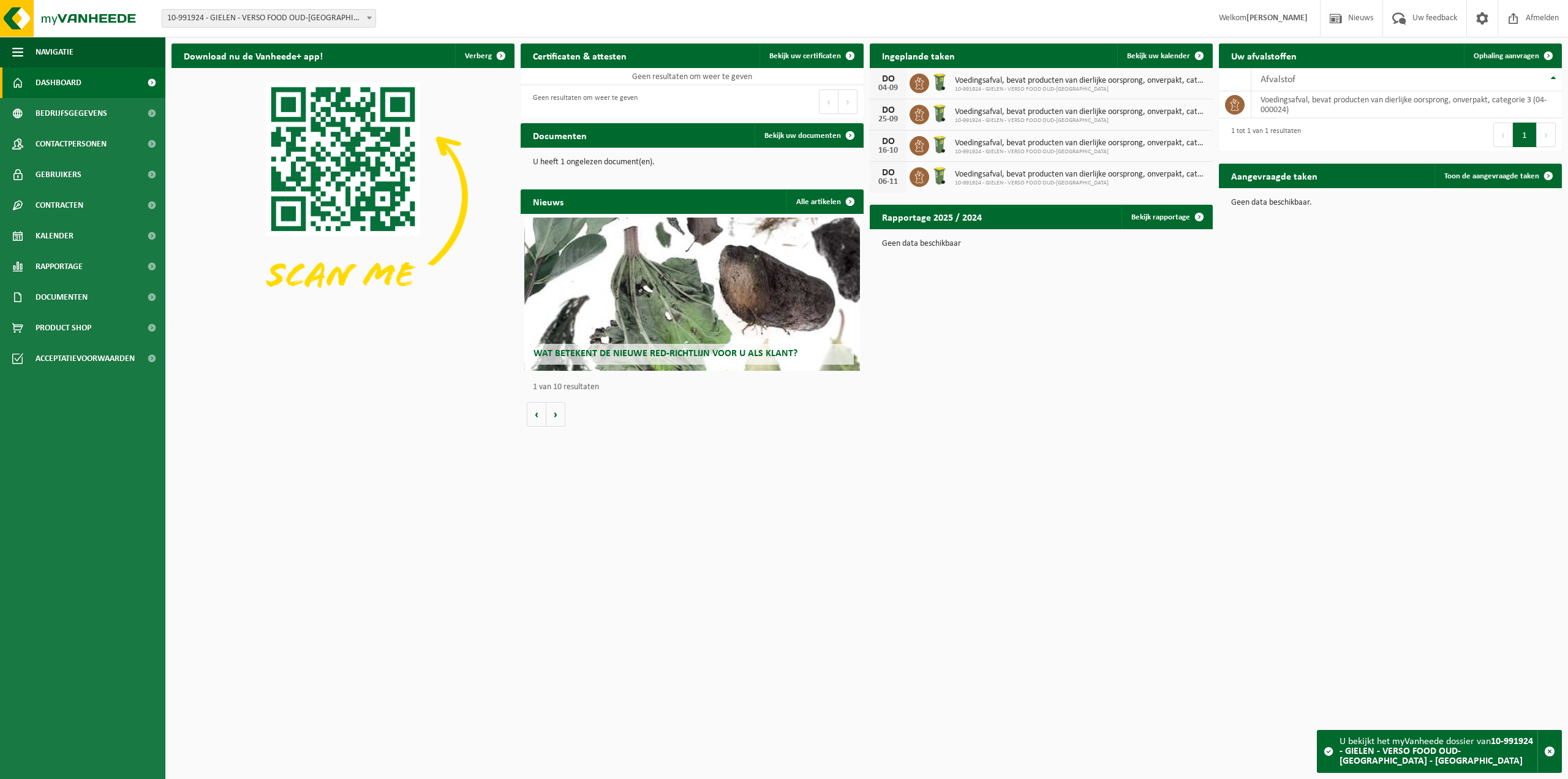
click at [299, 17] on span "10-991924 - GIELEN - VERSO FOOD OUD-[GEOGRAPHIC_DATA] - [GEOGRAPHIC_DATA]" at bounding box center [268, 18] width 213 height 17
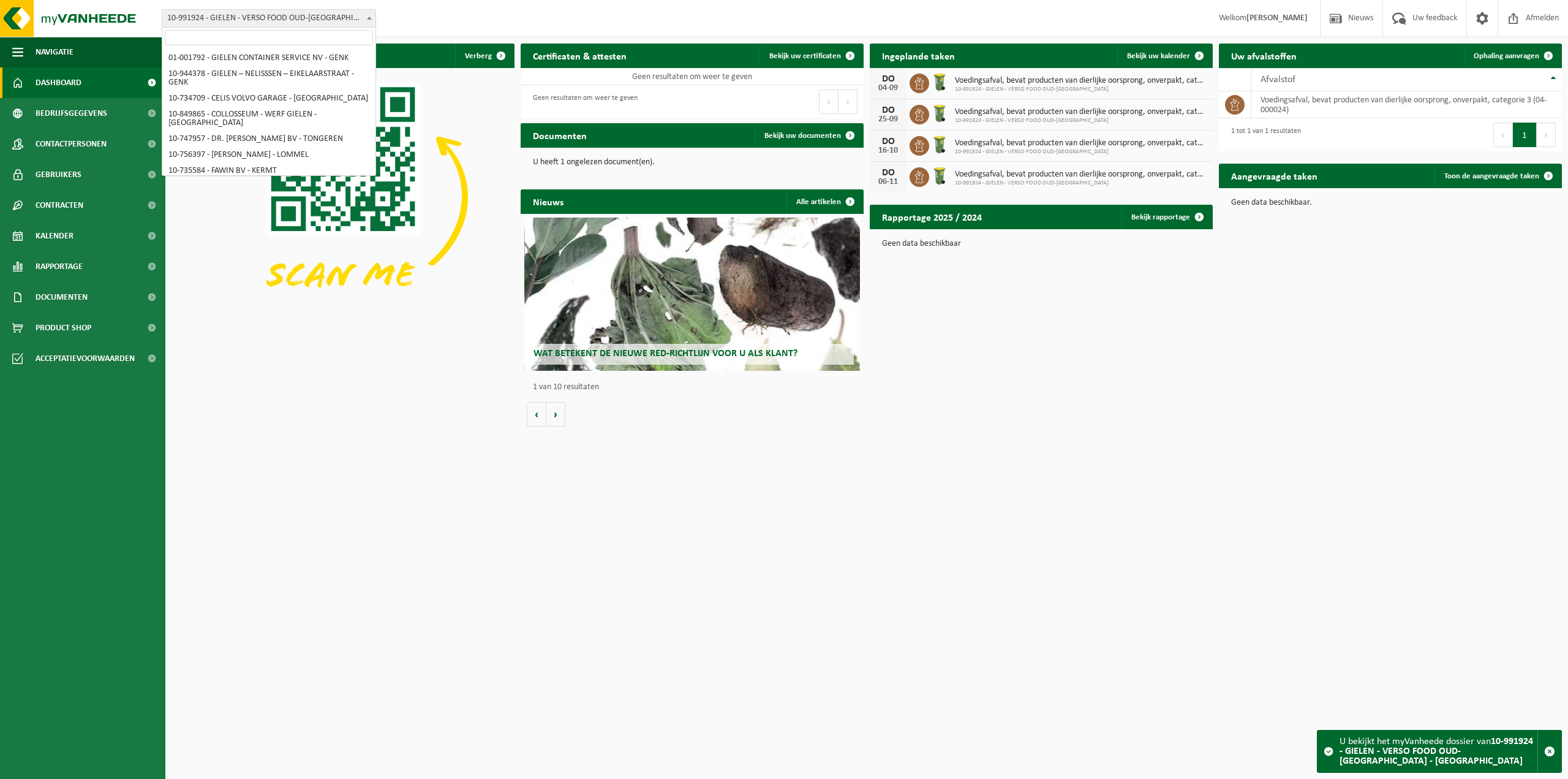
scroll to position [3970, 0]
select select "170008"
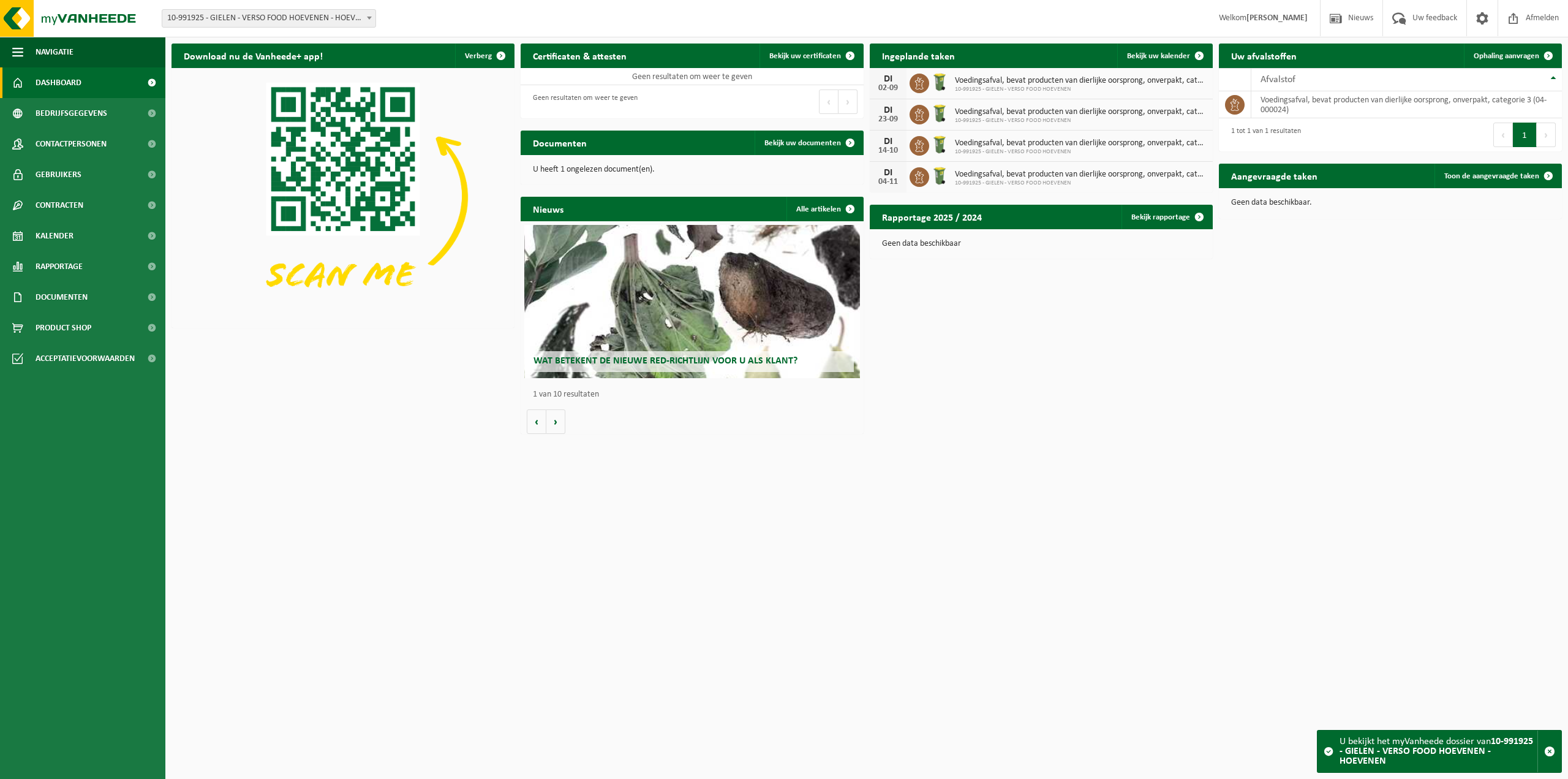
click at [319, 21] on span "10-991925 - GIELEN - VERSO FOOD HOEVENEN - HOEVENEN" at bounding box center [268, 18] width 213 height 17
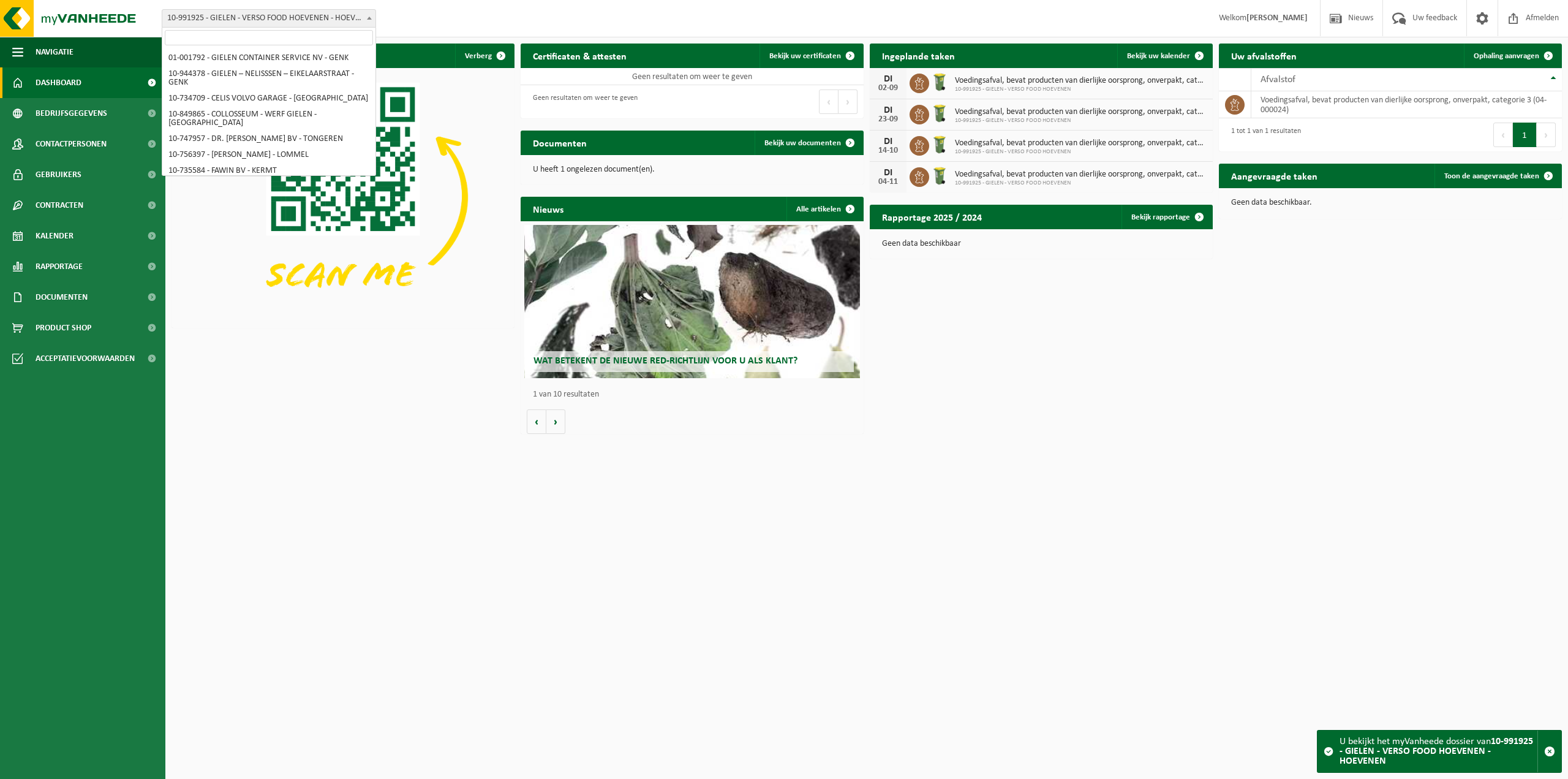
scroll to position [3945, 0]
select select "170005"
